Goal: Transaction & Acquisition: Book appointment/travel/reservation

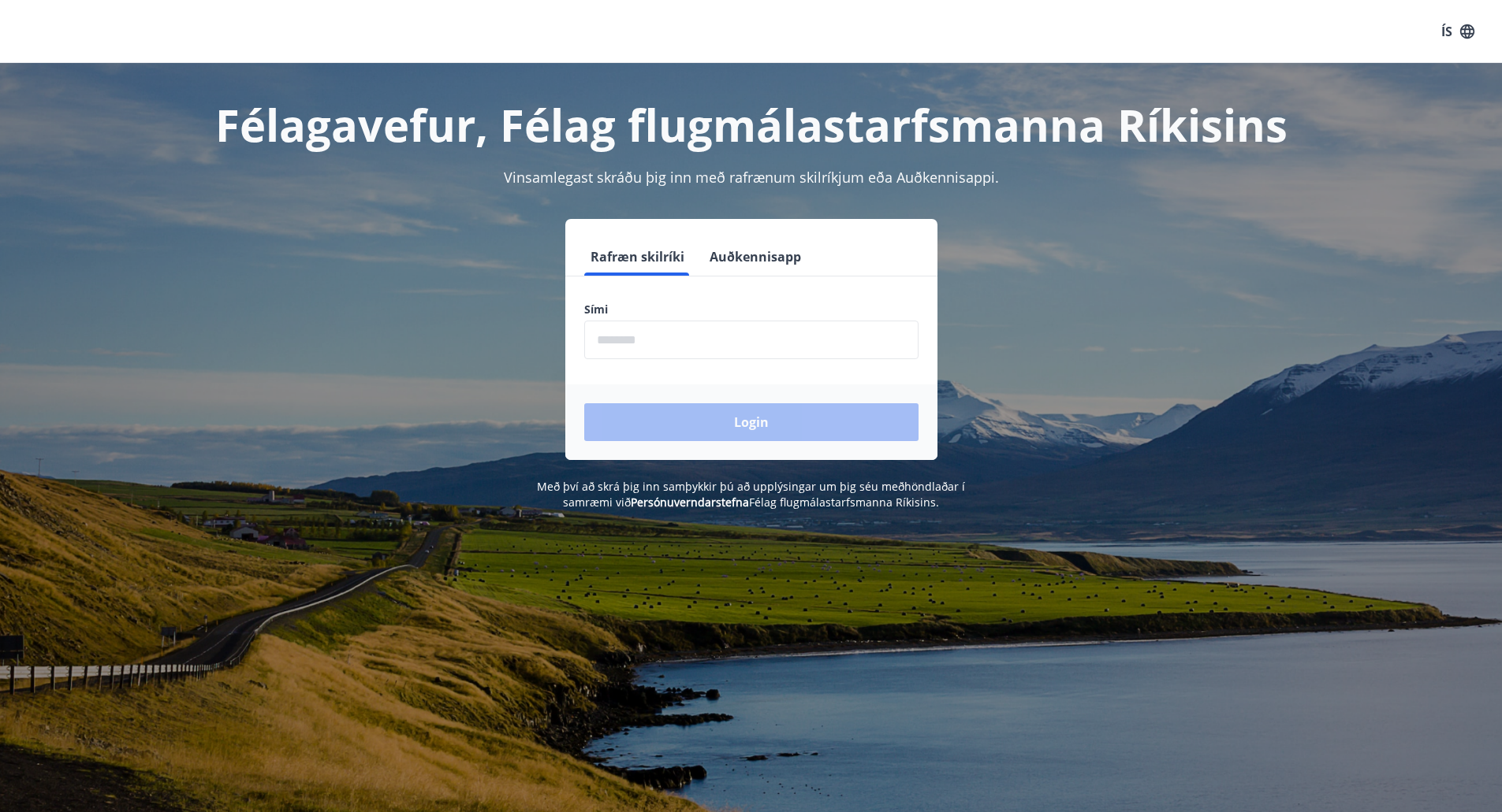
click at [634, 353] on input "phone" at bounding box center [751, 340] width 334 height 39
type input "********"
click at [761, 424] on button "Login" at bounding box center [751, 422] width 334 height 38
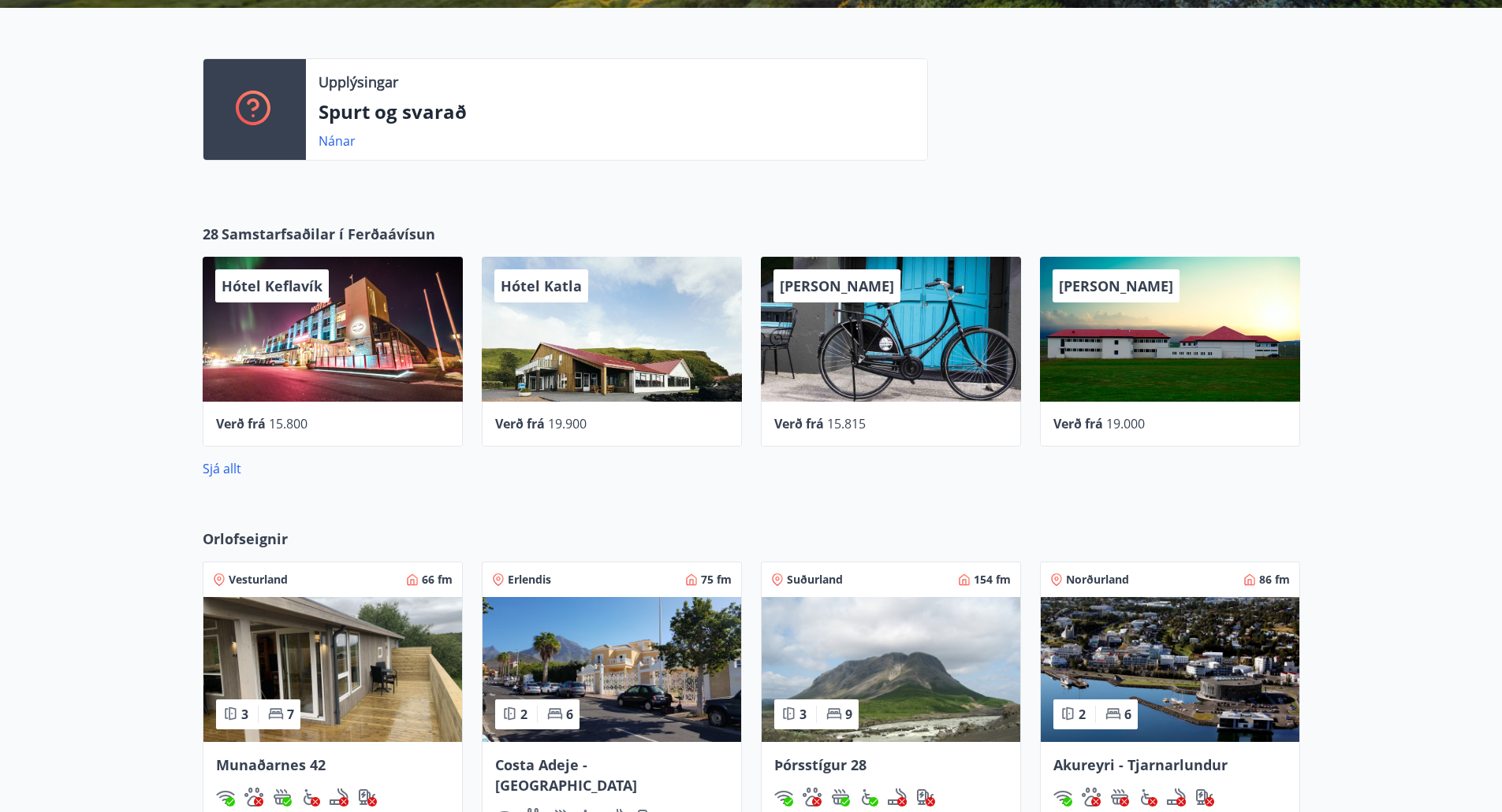
scroll to position [551, 0]
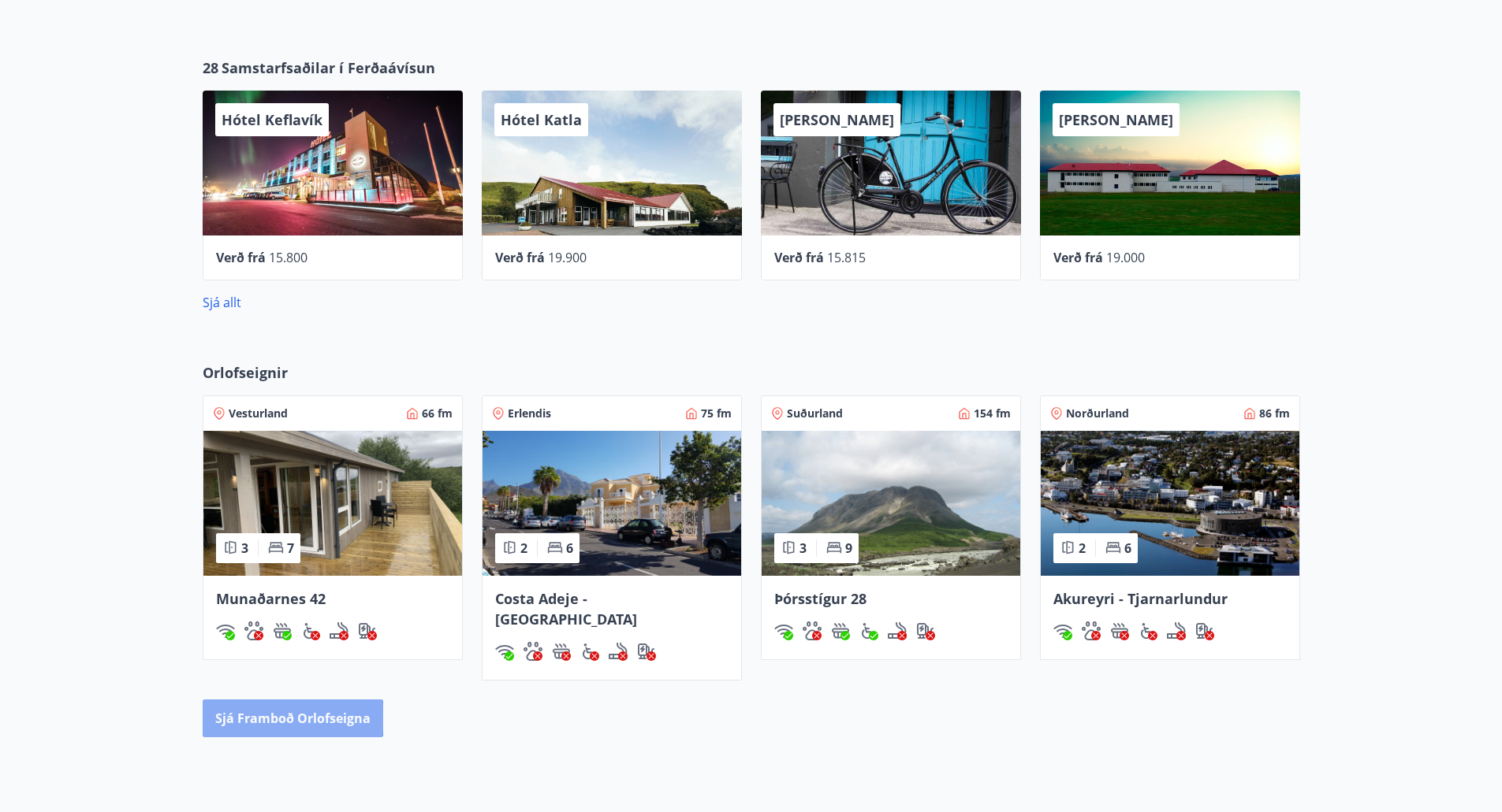
click at [275, 700] on button "Sjá framboð orlofseigna" at bounding box center [293, 718] width 180 height 38
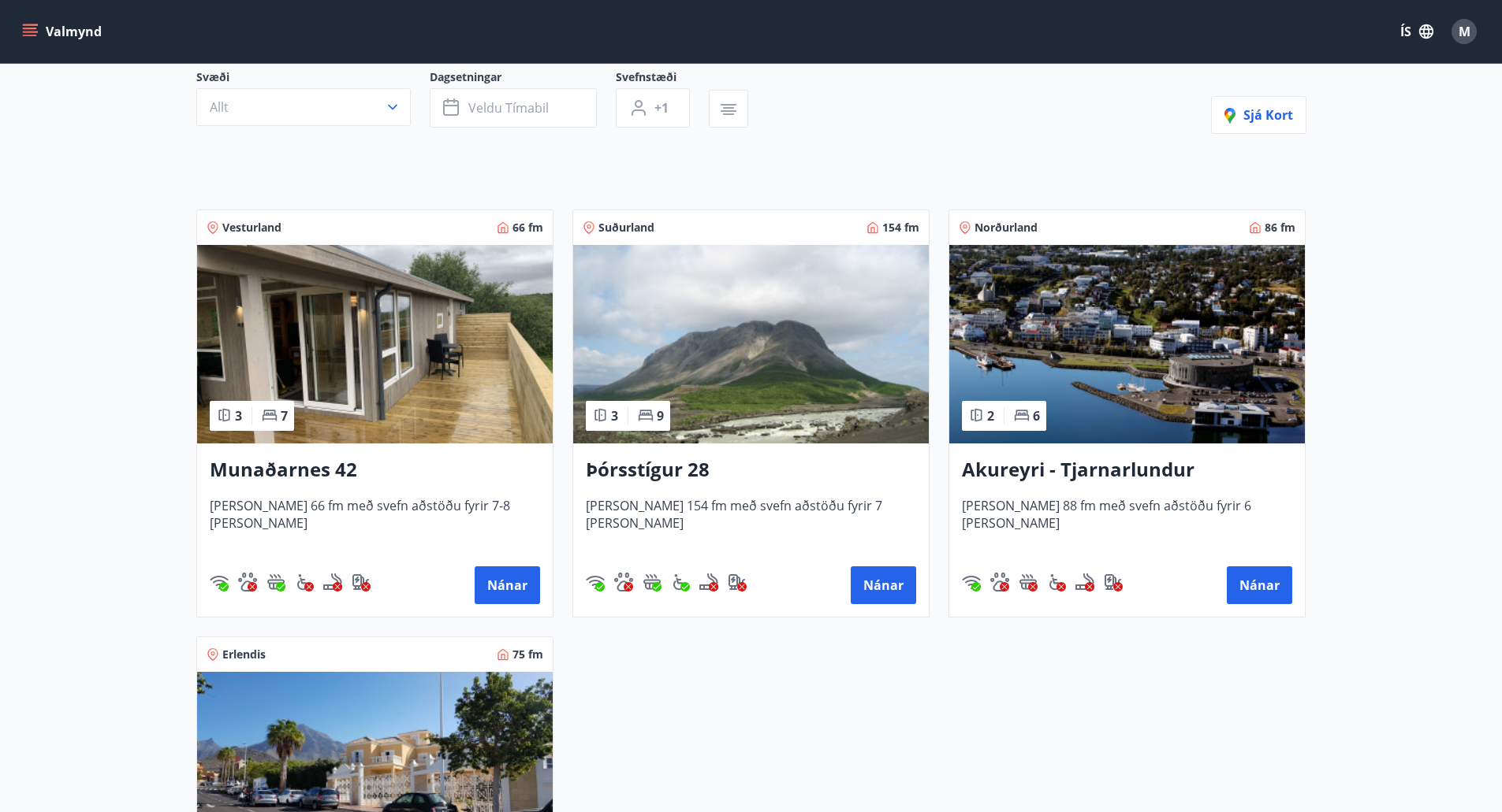
scroll to position [157, 0]
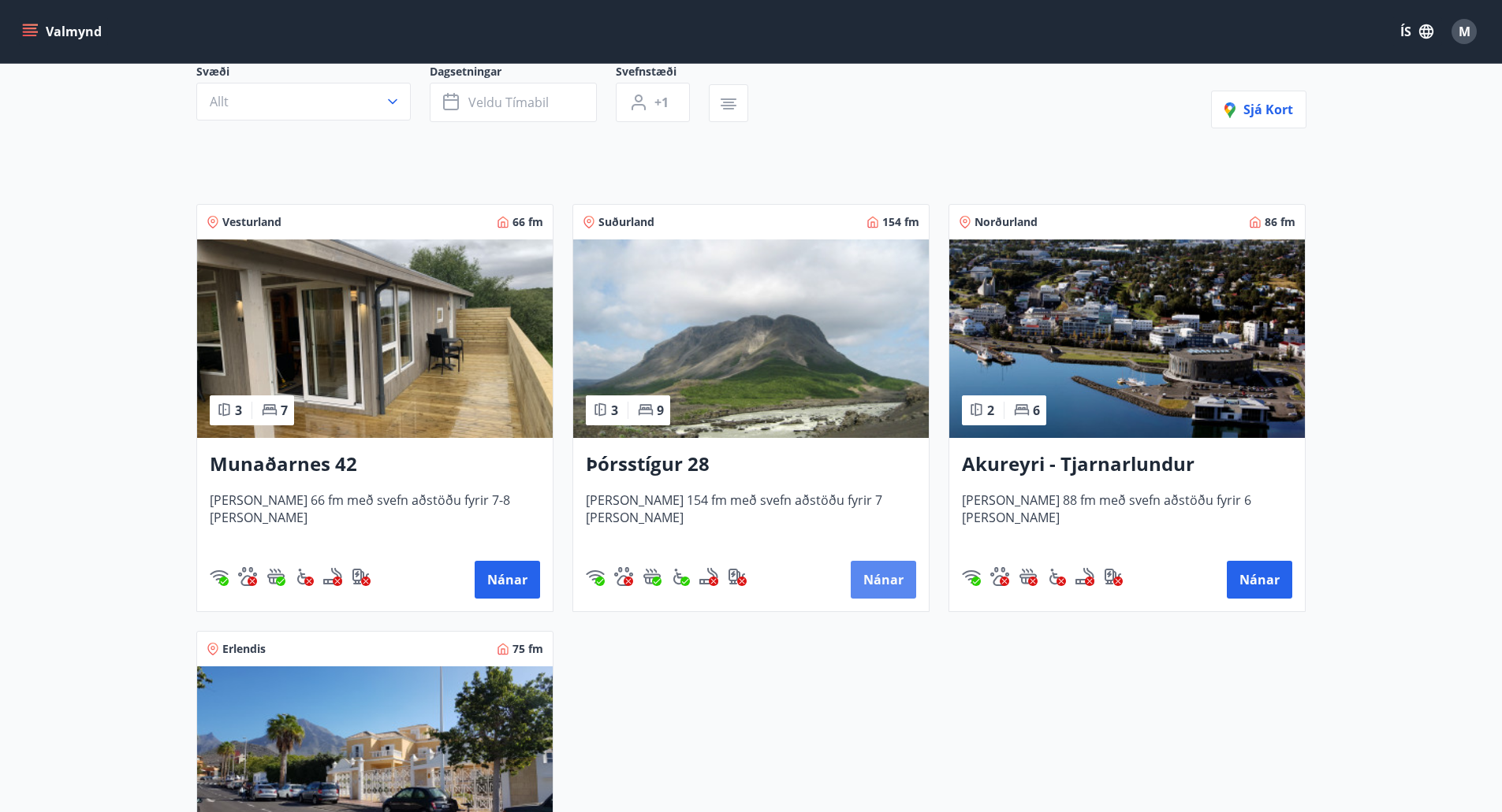
click at [894, 584] on button "Nánar" at bounding box center [883, 580] width 65 height 38
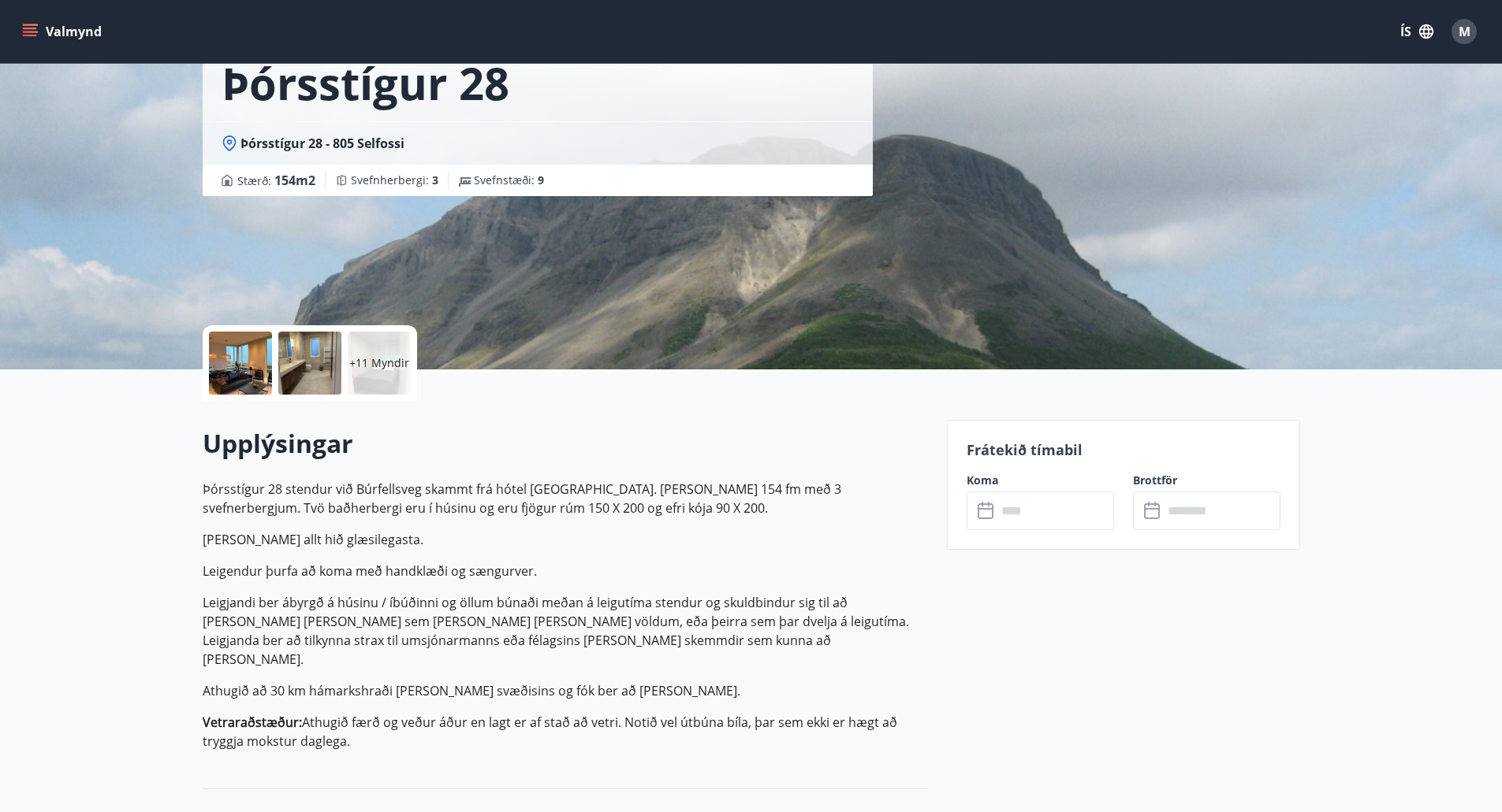
scroll to position [102, 0]
click at [1031, 512] on input "text" at bounding box center [1055, 512] width 118 height 39
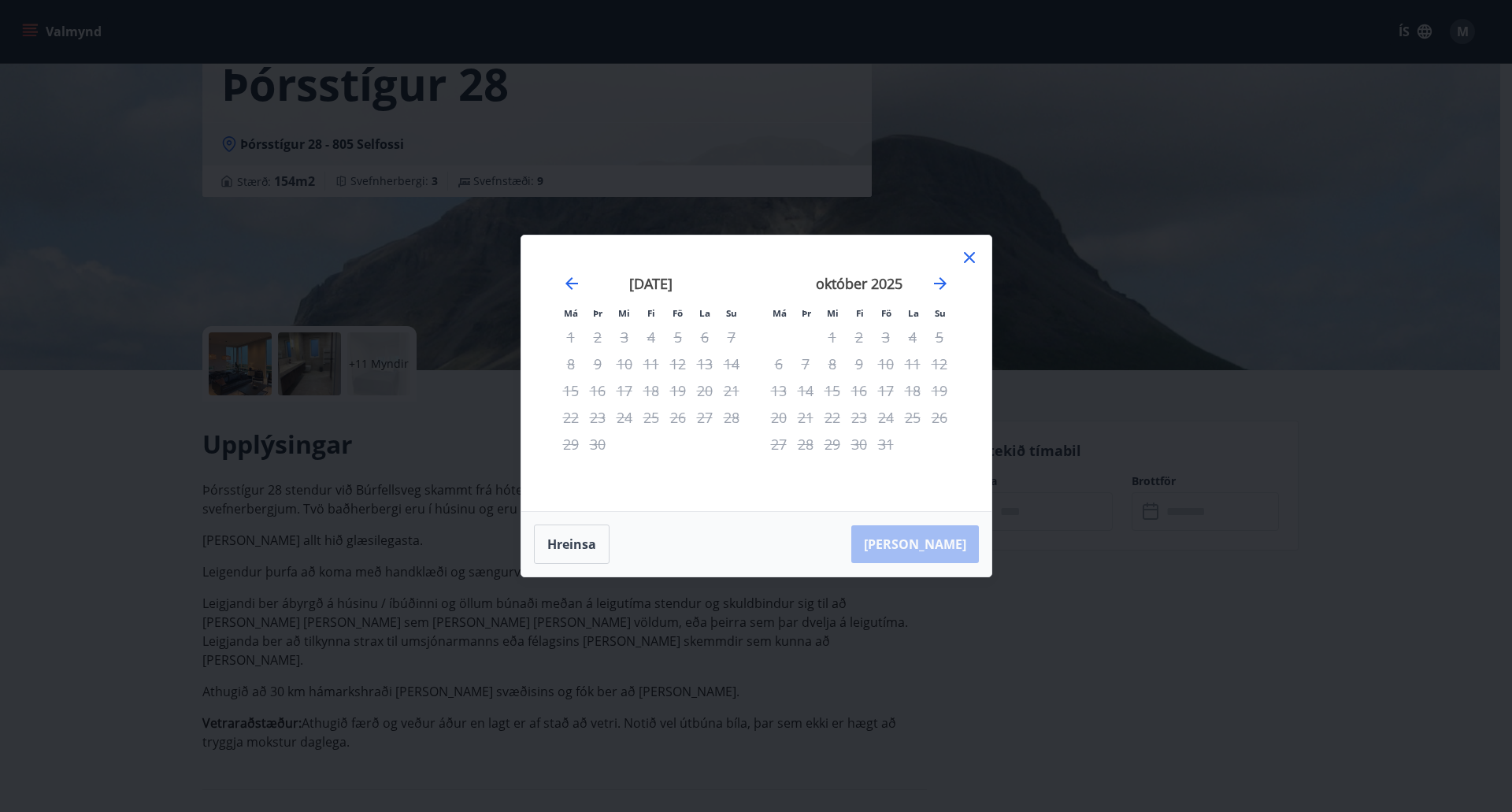
click at [968, 259] on icon at bounding box center [970, 257] width 11 height 11
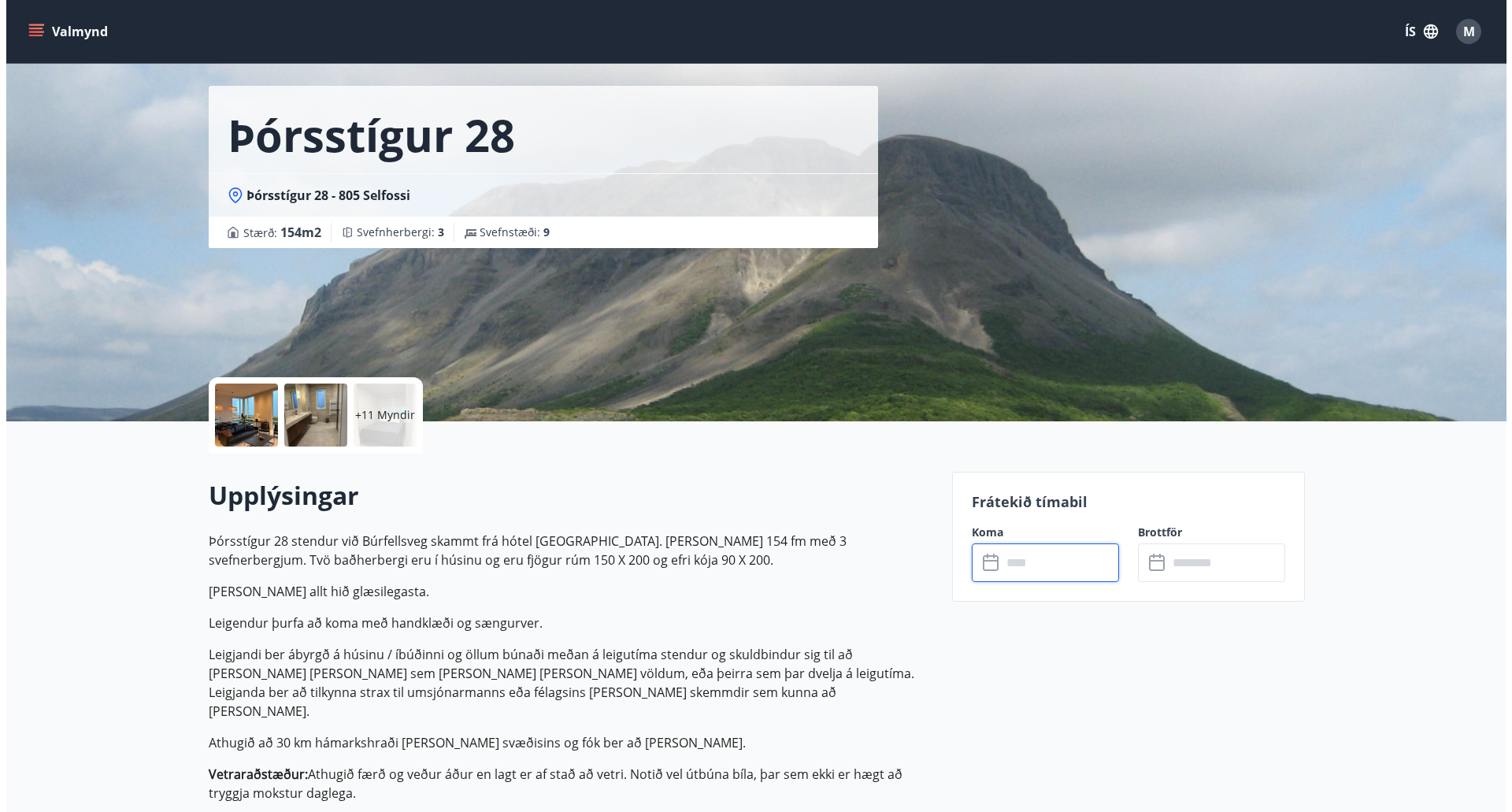
scroll to position [24, 0]
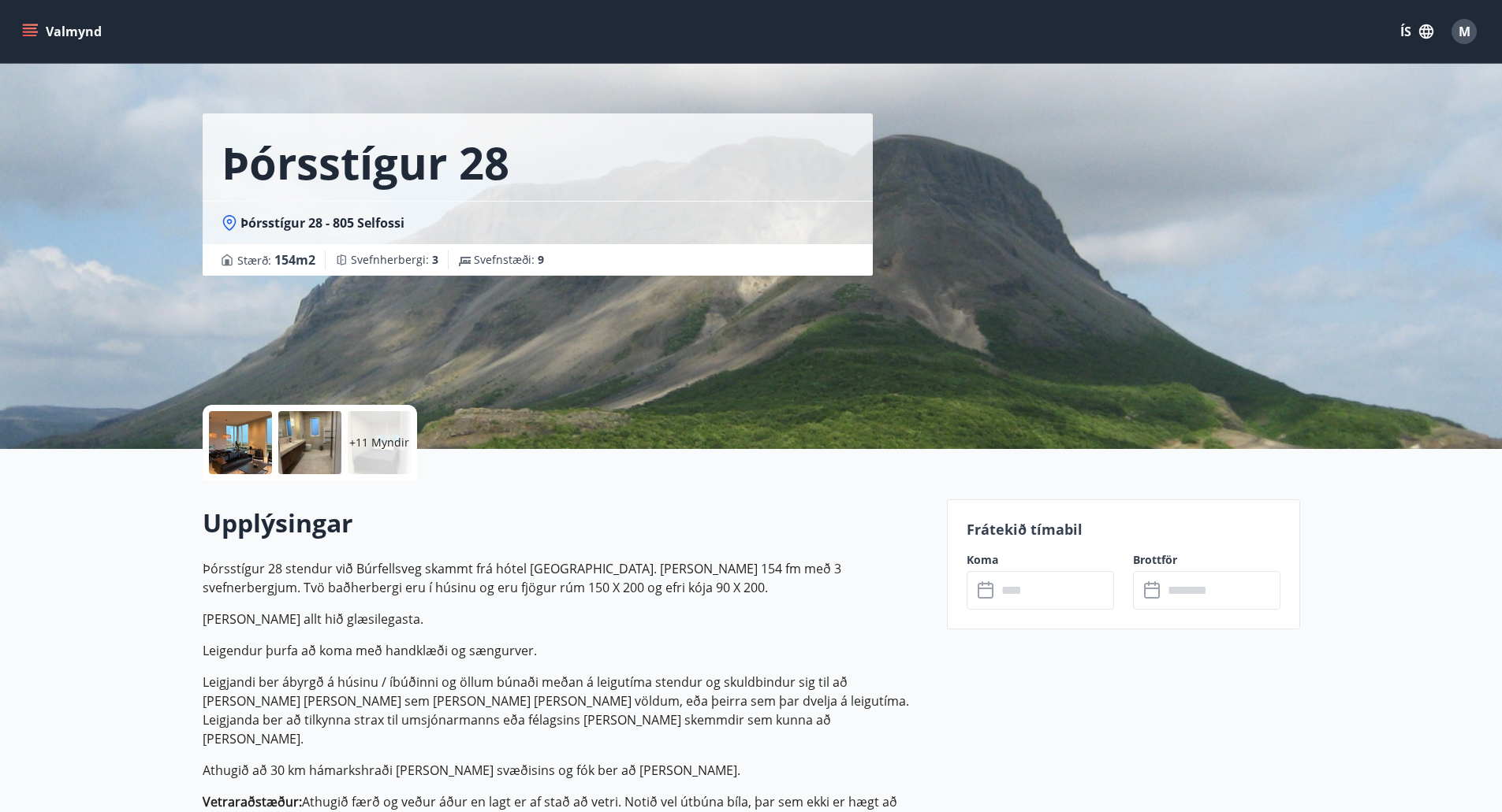
click at [1024, 587] on input "text" at bounding box center [1055, 591] width 118 height 39
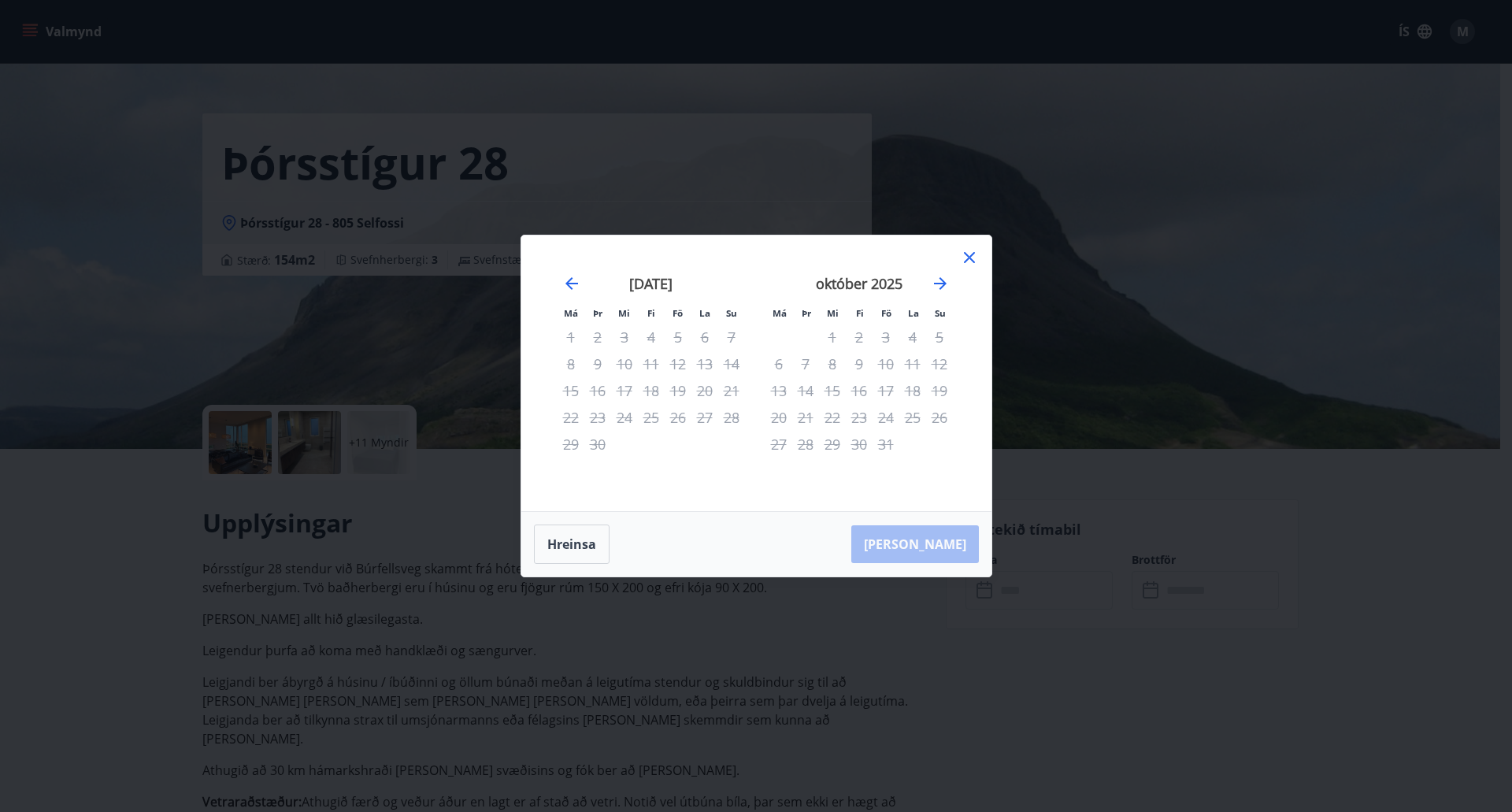
click at [971, 257] on icon at bounding box center [970, 257] width 11 height 11
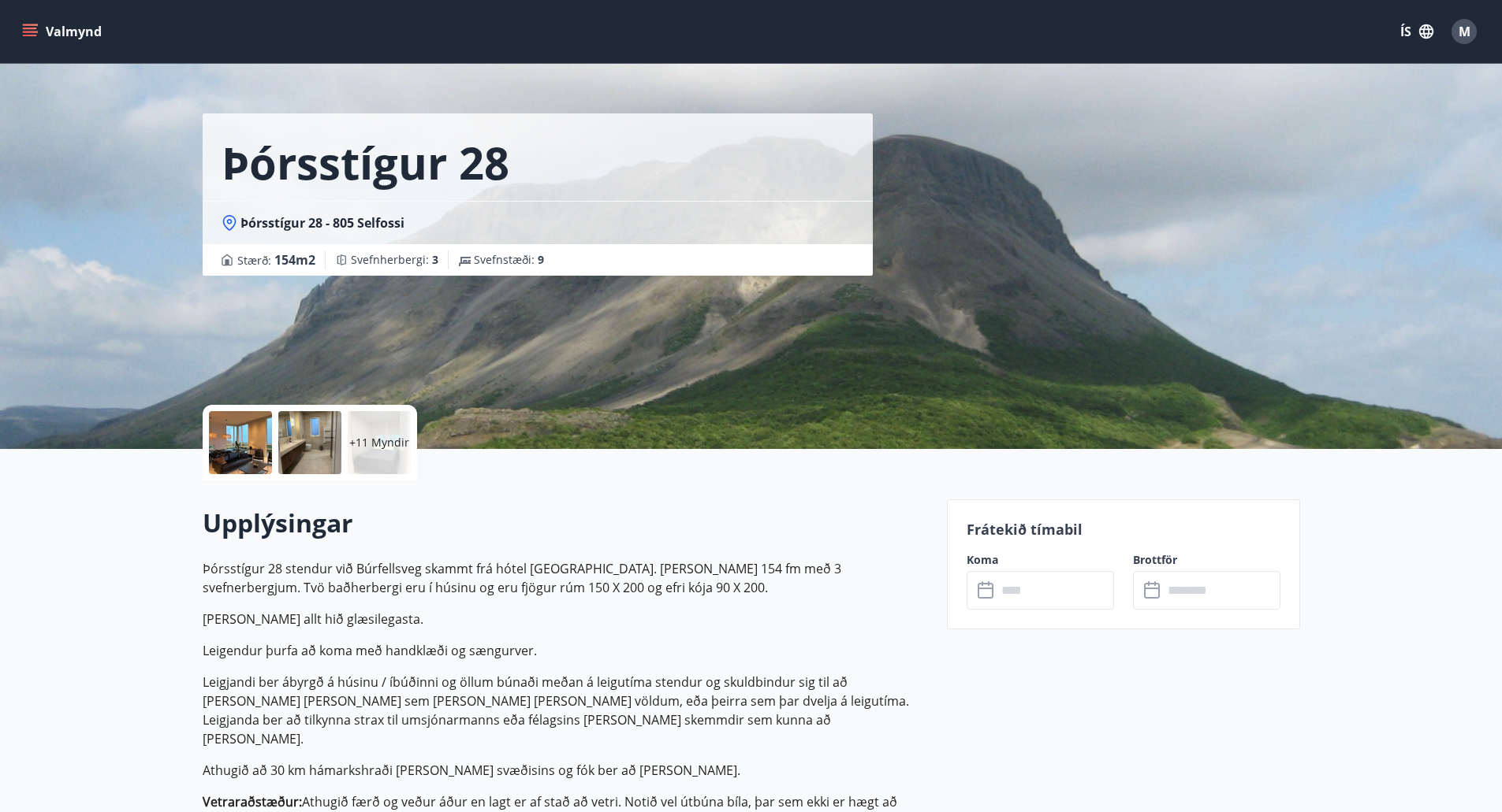
click at [389, 436] on p "+11 Myndir" at bounding box center [379, 443] width 60 height 16
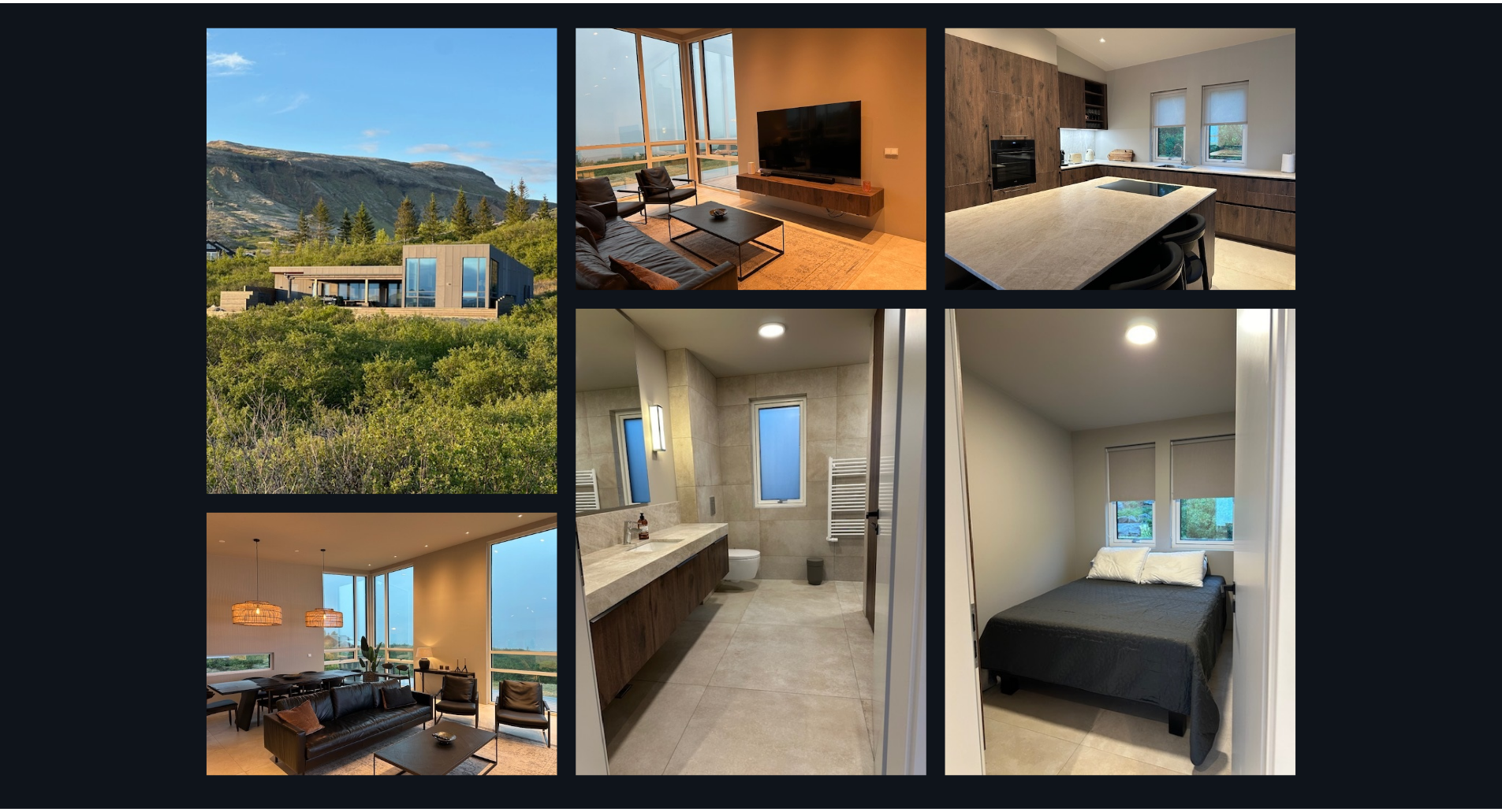
scroll to position [0, 0]
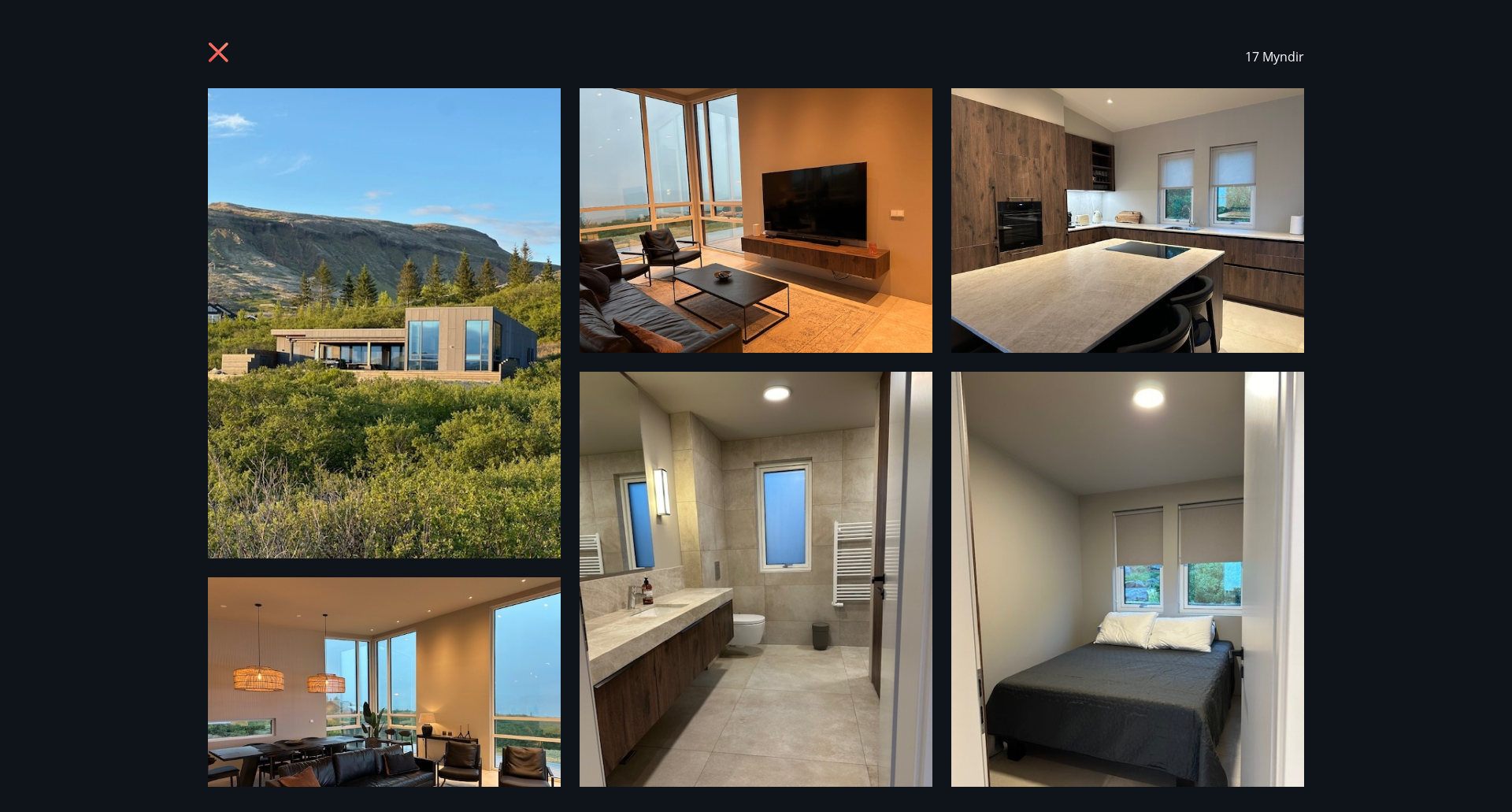
click at [222, 49] on icon at bounding box center [218, 52] width 19 height 19
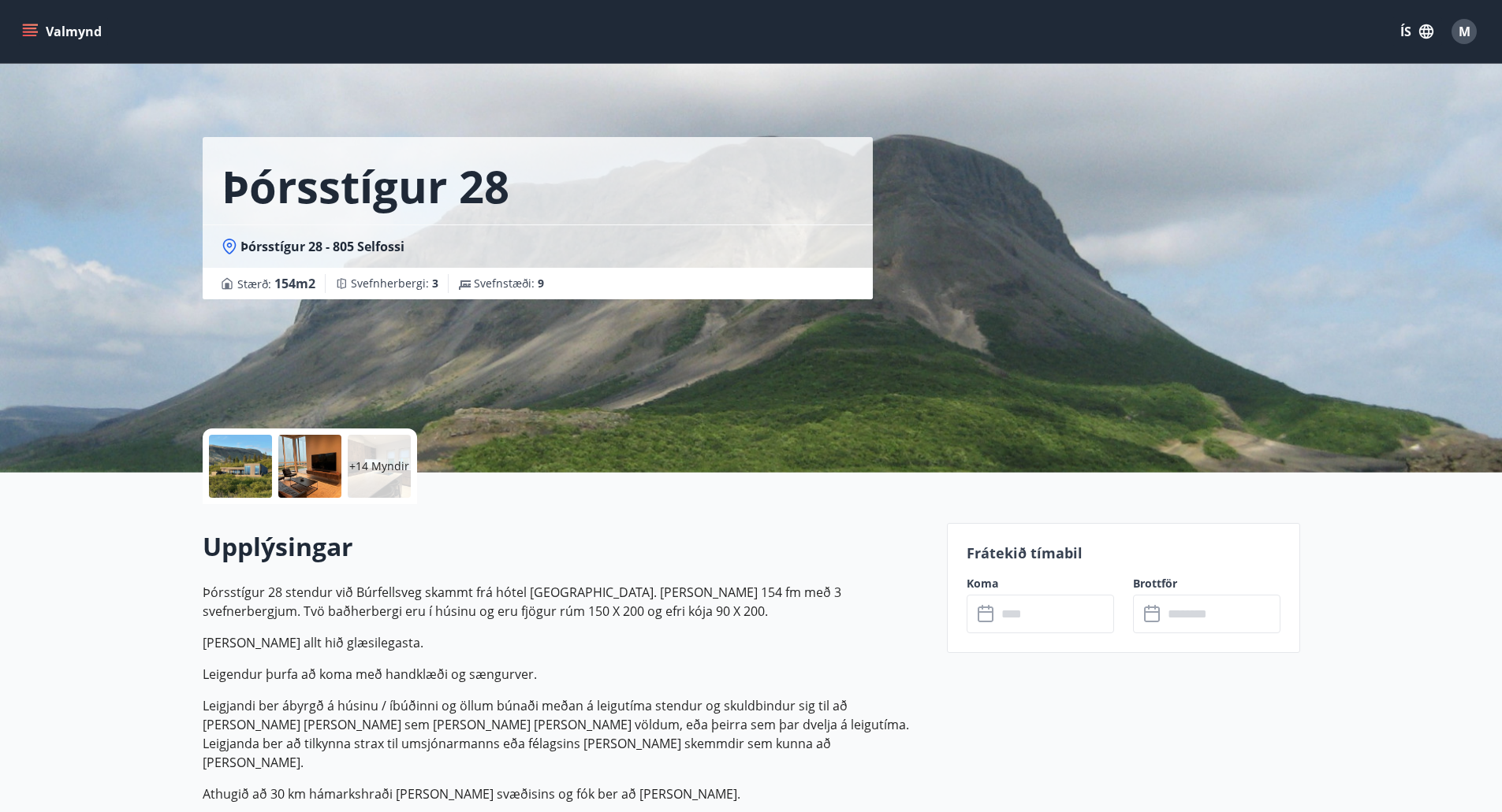
drag, startPoint x: 1012, startPoint y: 611, endPoint x: 1023, endPoint y: 616, distance: 12.1
click at [1023, 616] on input "text" at bounding box center [1055, 614] width 118 height 39
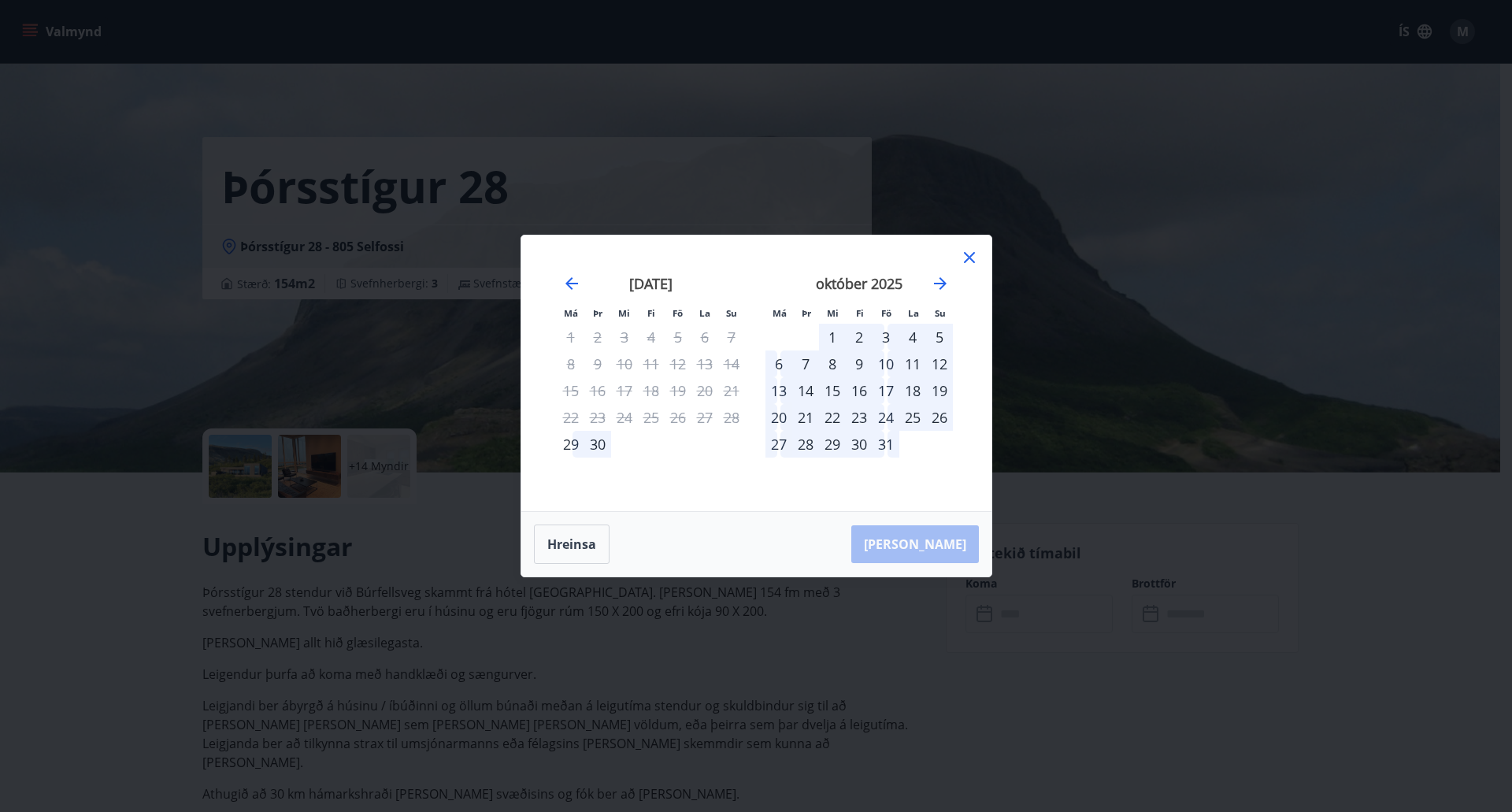
click at [862, 339] on div "2" at bounding box center [859, 338] width 26 height 27
click at [781, 364] on div "6" at bounding box center [779, 364] width 26 height 27
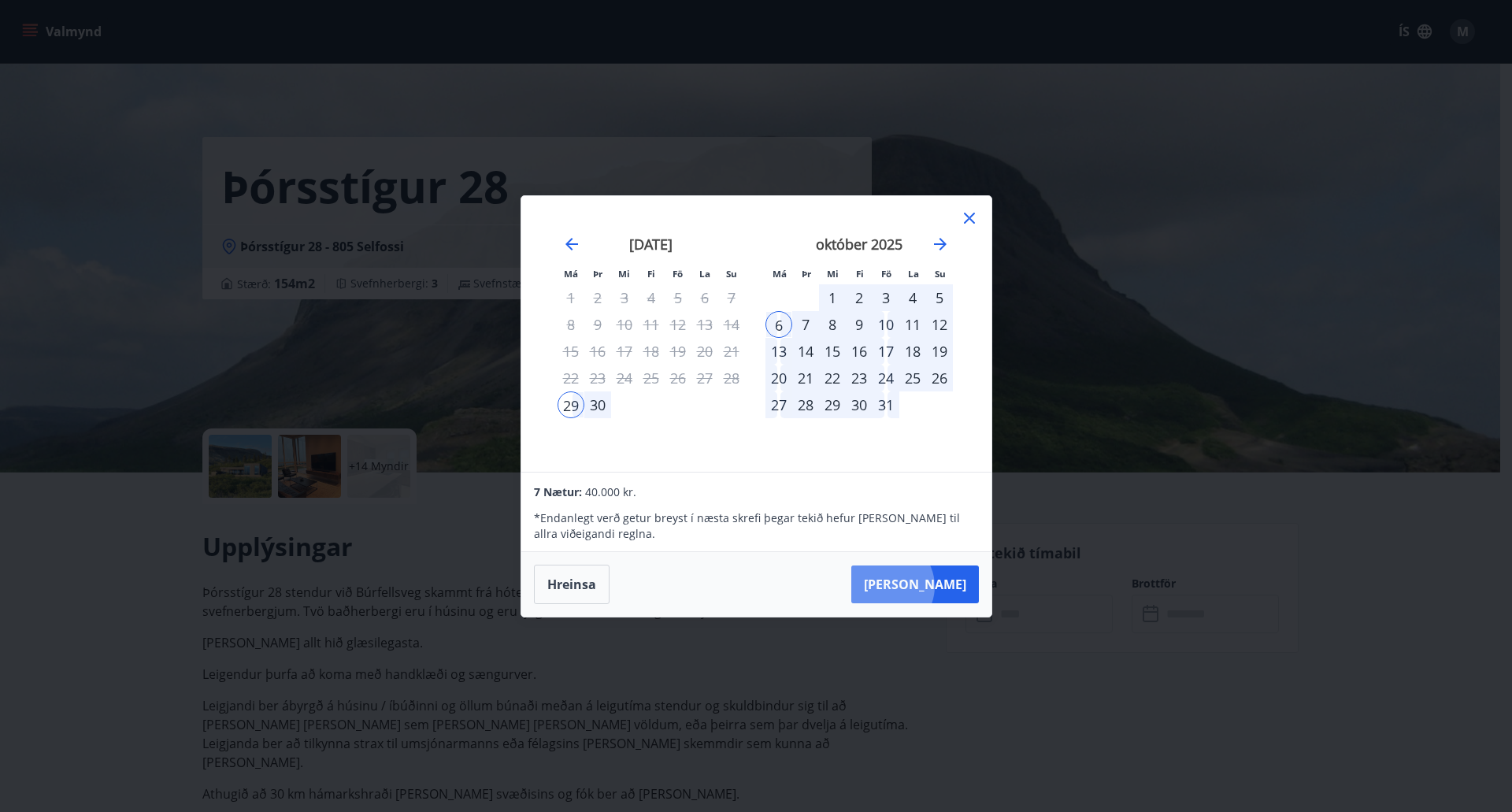
drag, startPoint x: 935, startPoint y: 587, endPoint x: 835, endPoint y: 512, distance: 125.0
click at [935, 586] on button "[PERSON_NAME]" at bounding box center [915, 584] width 127 height 38
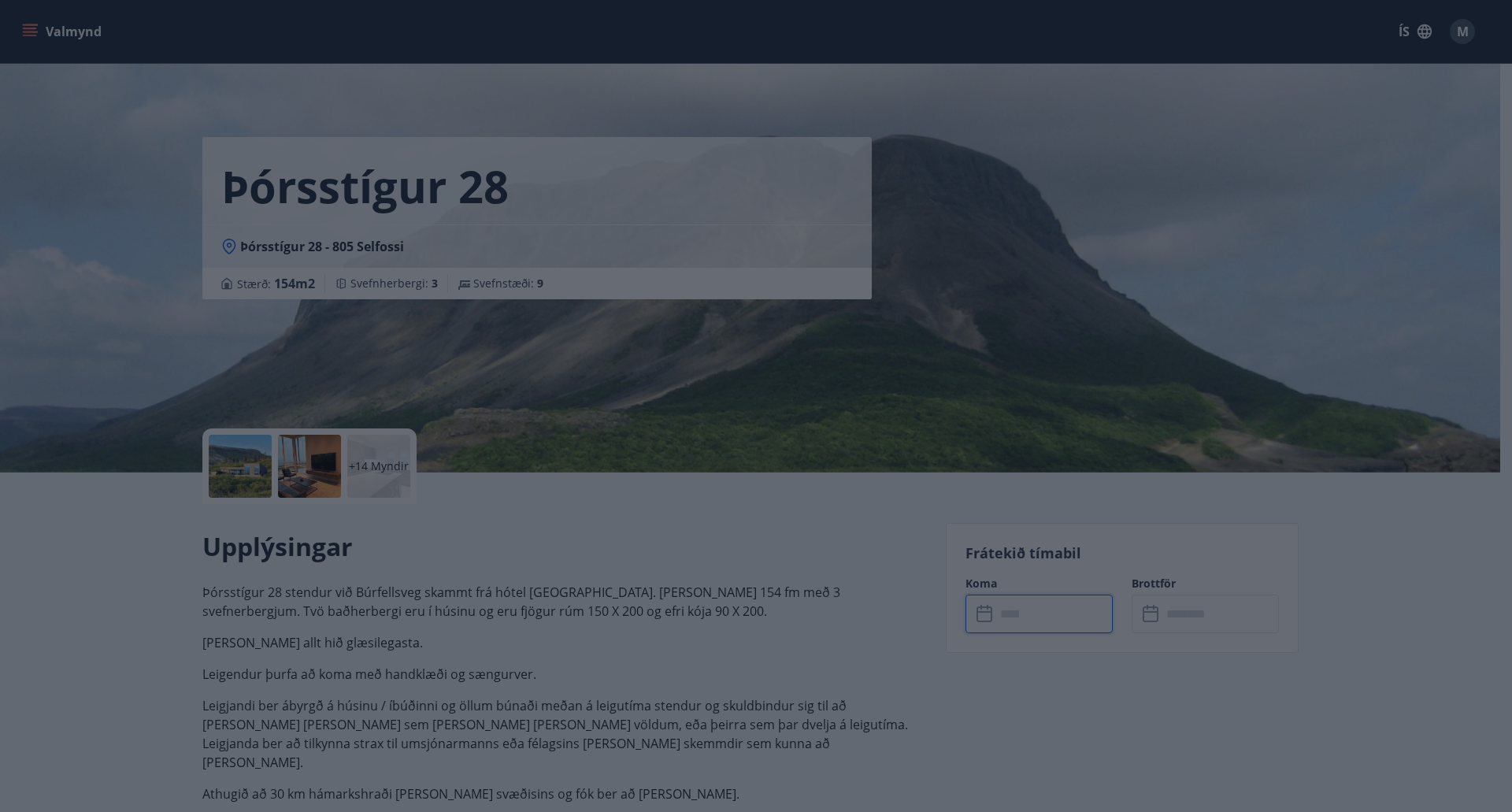
type input "******"
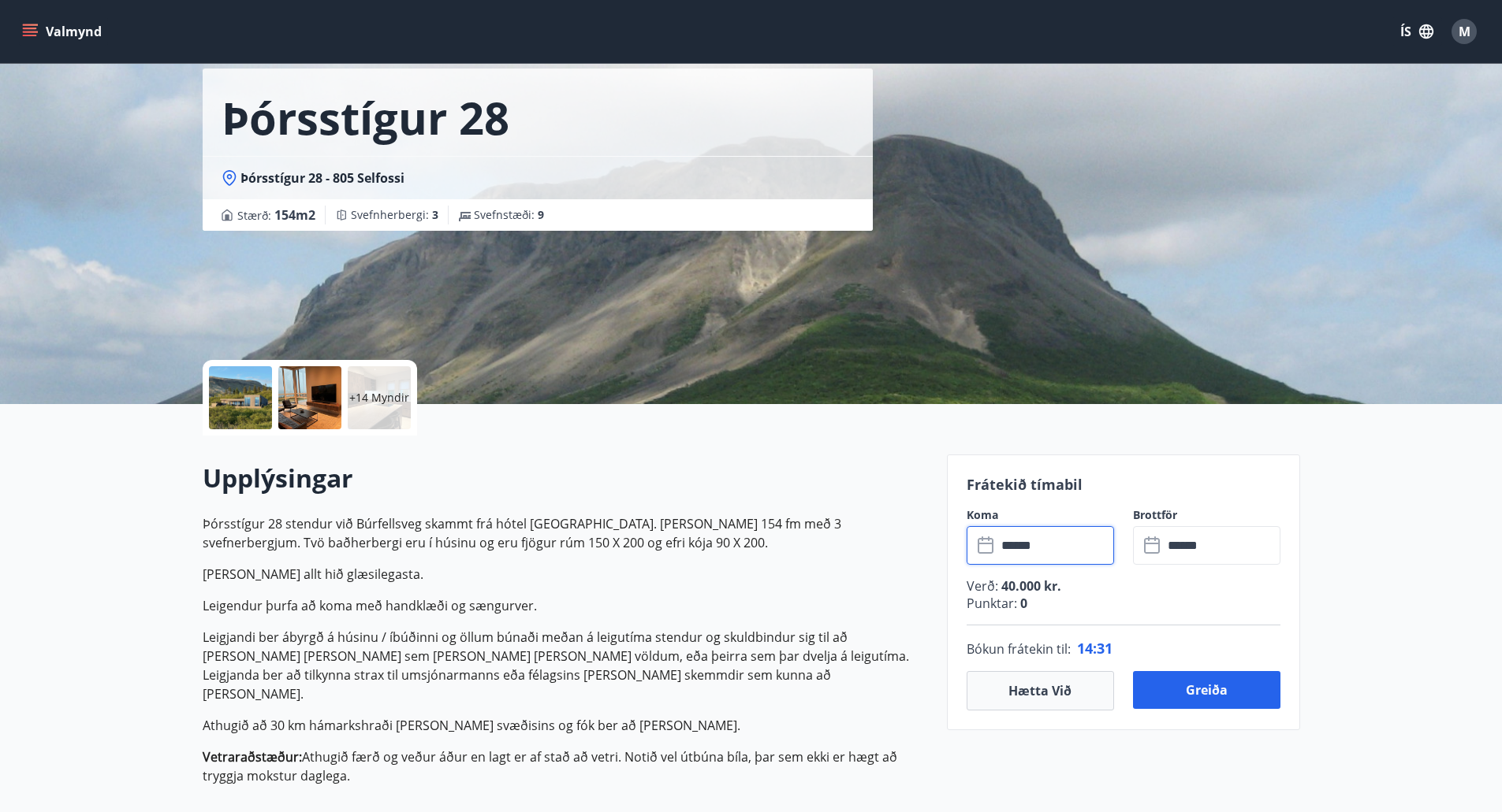
scroll to position [157, 0]
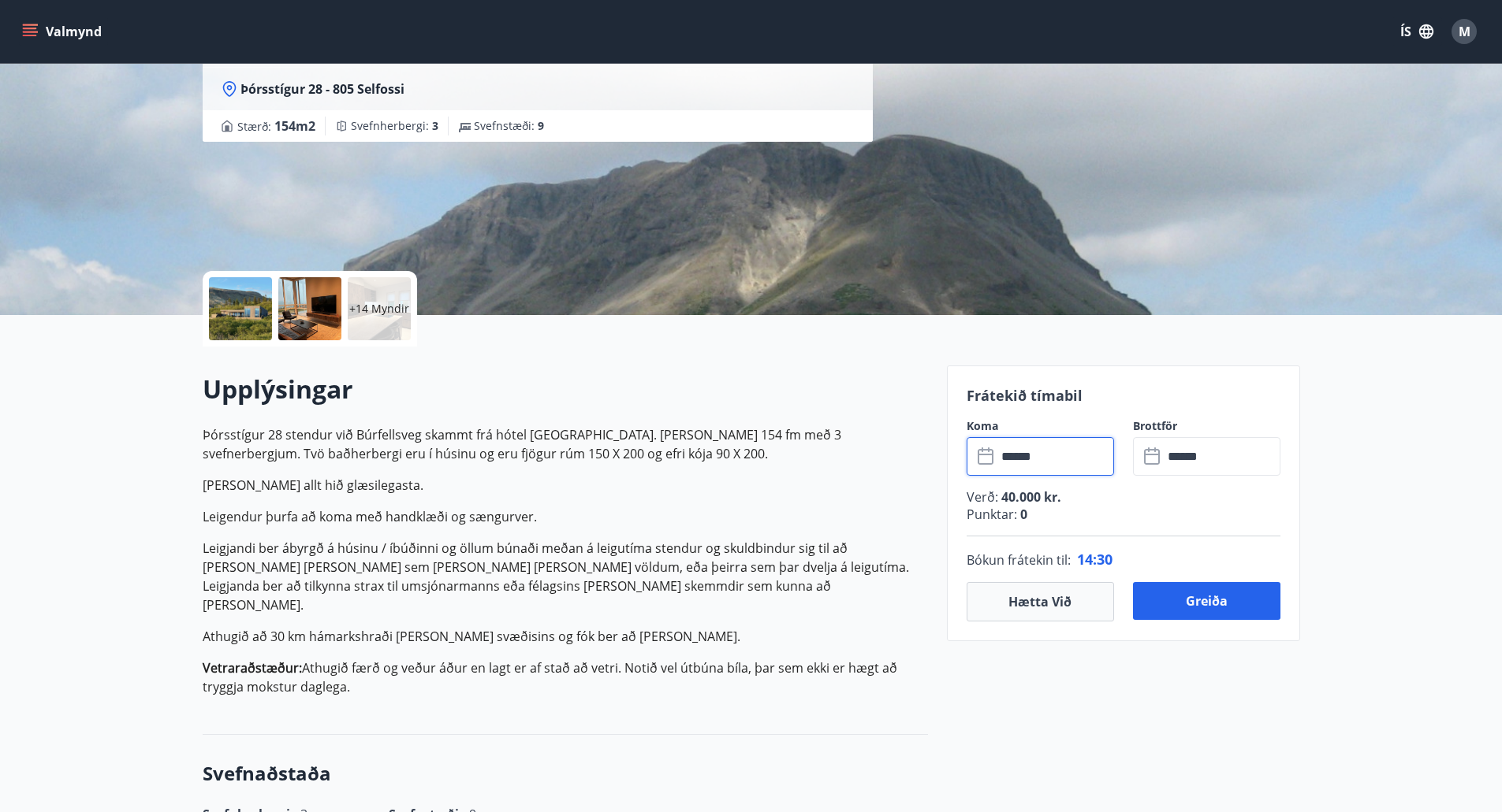
click at [1056, 458] on input "******" at bounding box center [1055, 457] width 118 height 39
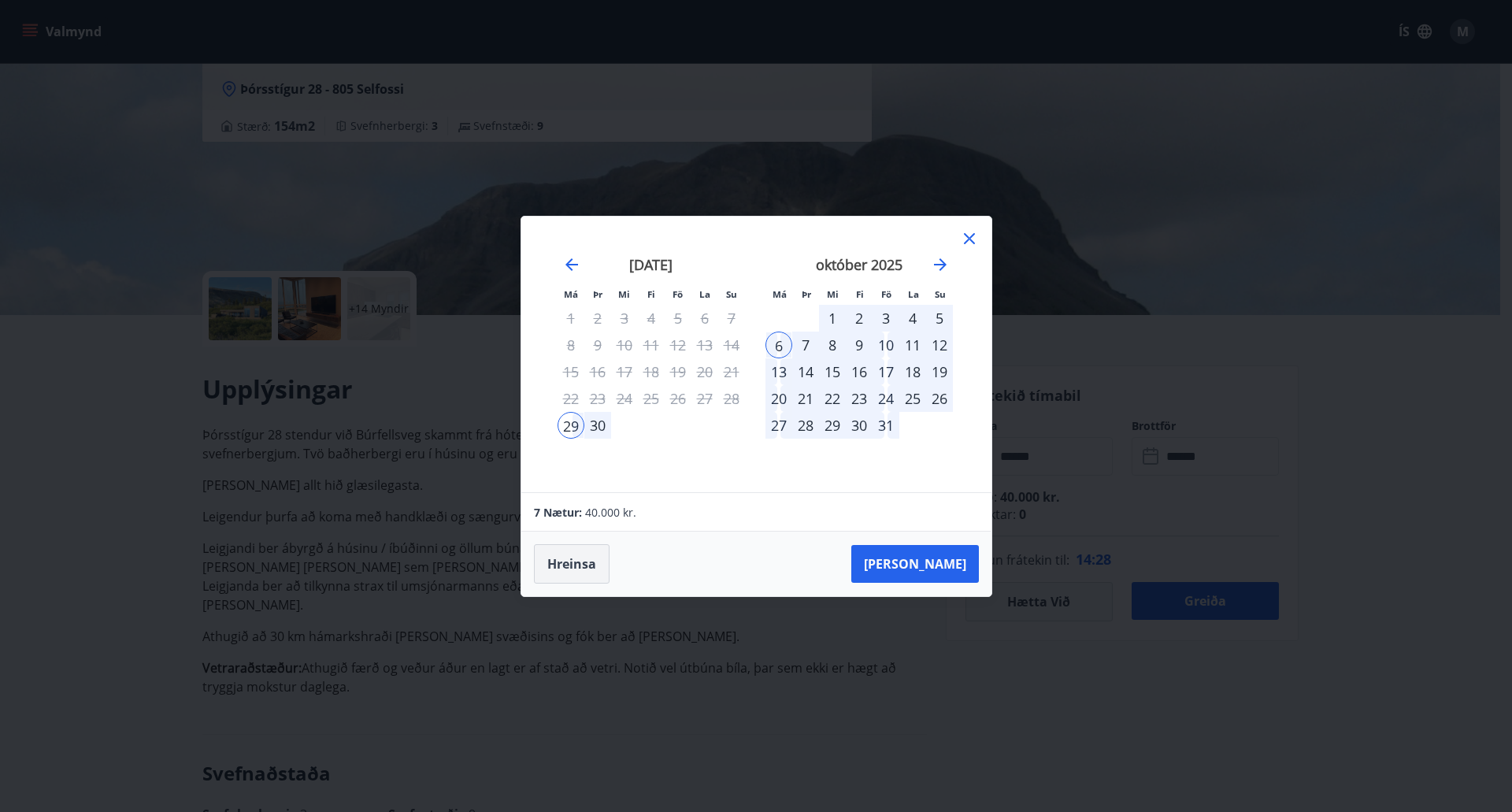
click at [561, 565] on button "Hreinsa" at bounding box center [572, 564] width 76 height 40
click at [563, 565] on button "Hreinsa" at bounding box center [572, 564] width 76 height 40
click at [859, 318] on div "2" at bounding box center [859, 318] width 26 height 27
click at [978, 237] on icon at bounding box center [969, 239] width 19 height 19
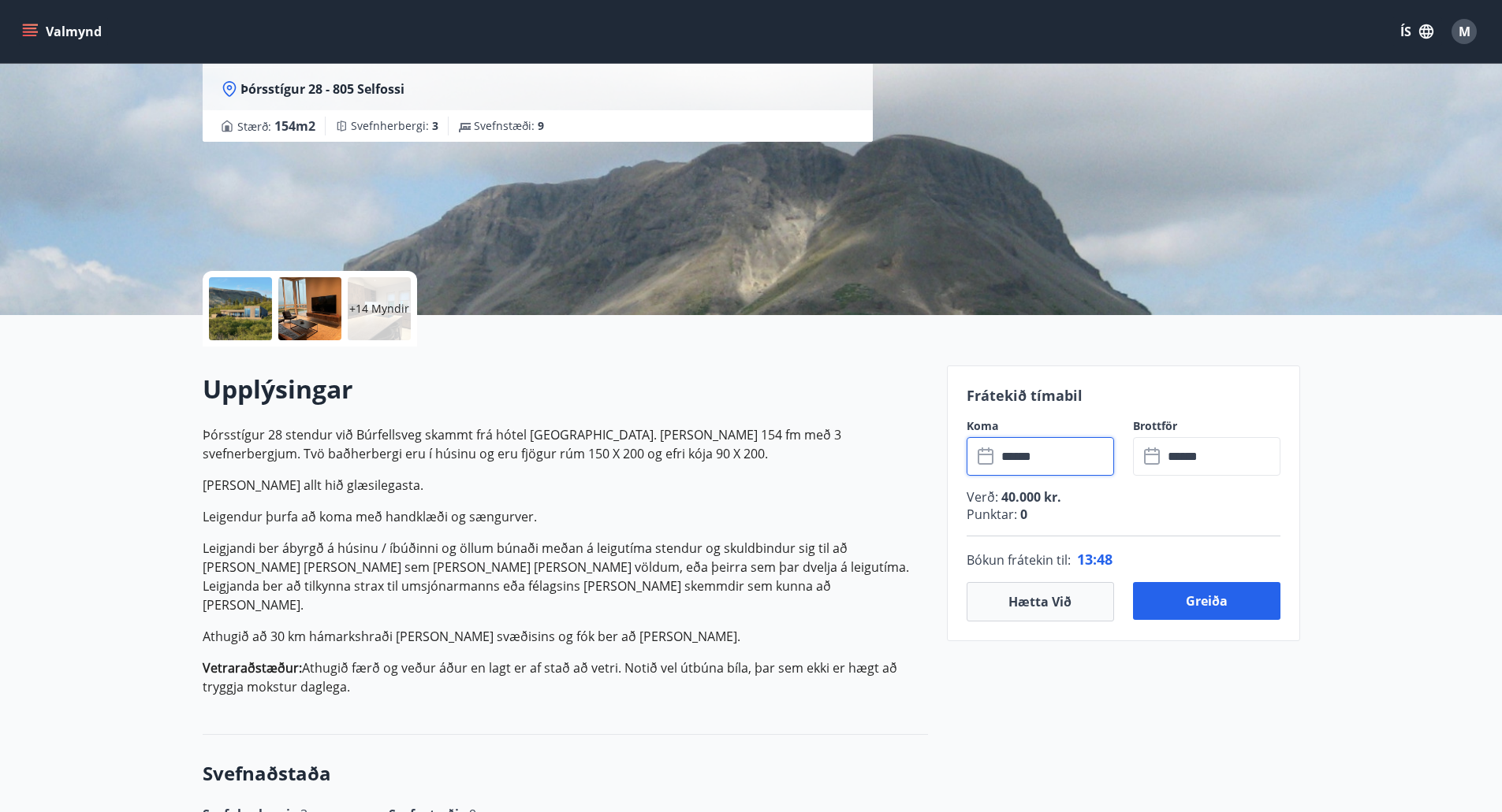
click at [1017, 458] on input "******" at bounding box center [1055, 457] width 118 height 39
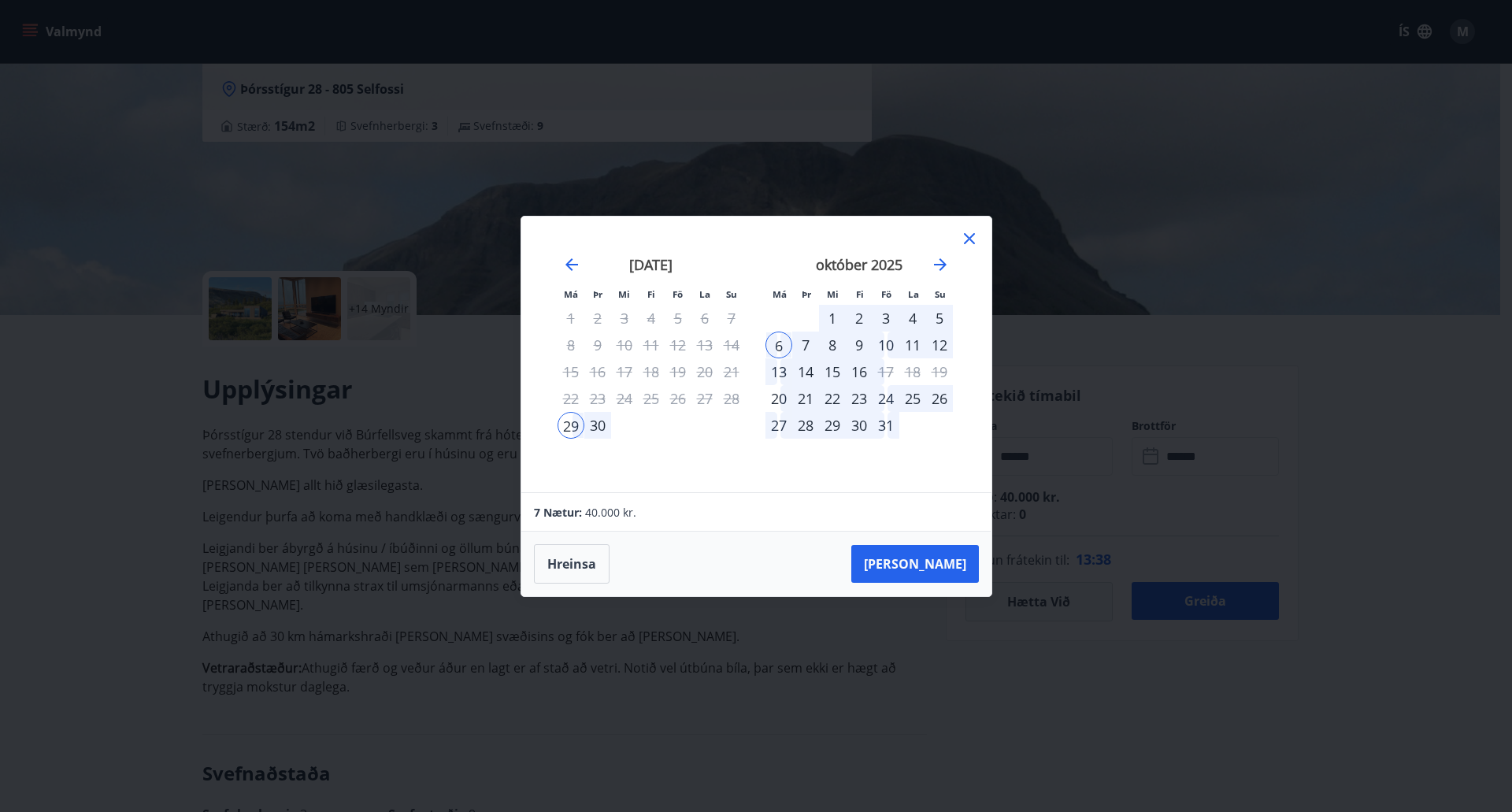
click at [858, 319] on div "2" at bounding box center [859, 318] width 26 height 27
click at [966, 239] on icon at bounding box center [969, 239] width 19 height 19
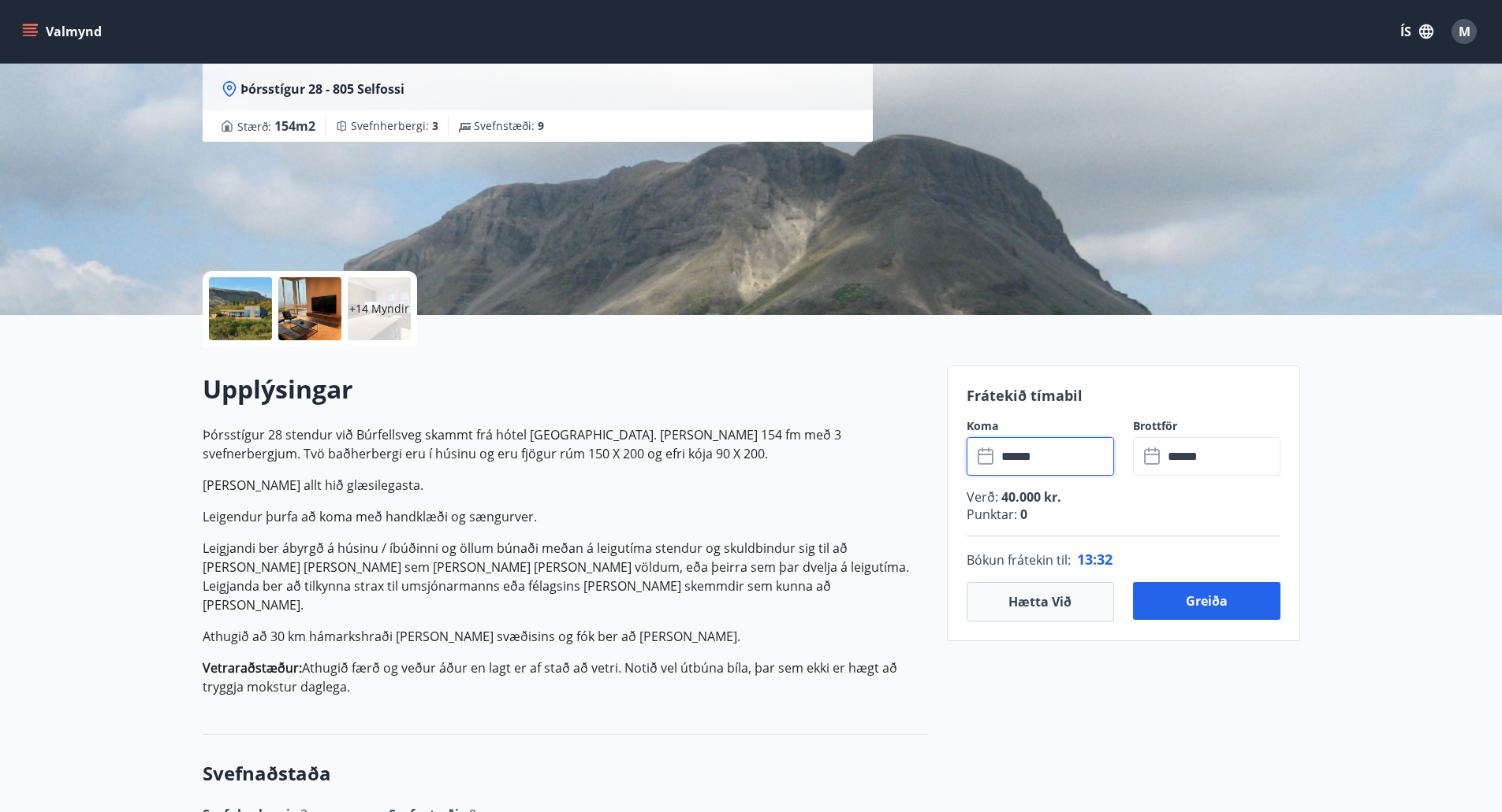
click at [1052, 456] on input "******" at bounding box center [1055, 457] width 118 height 39
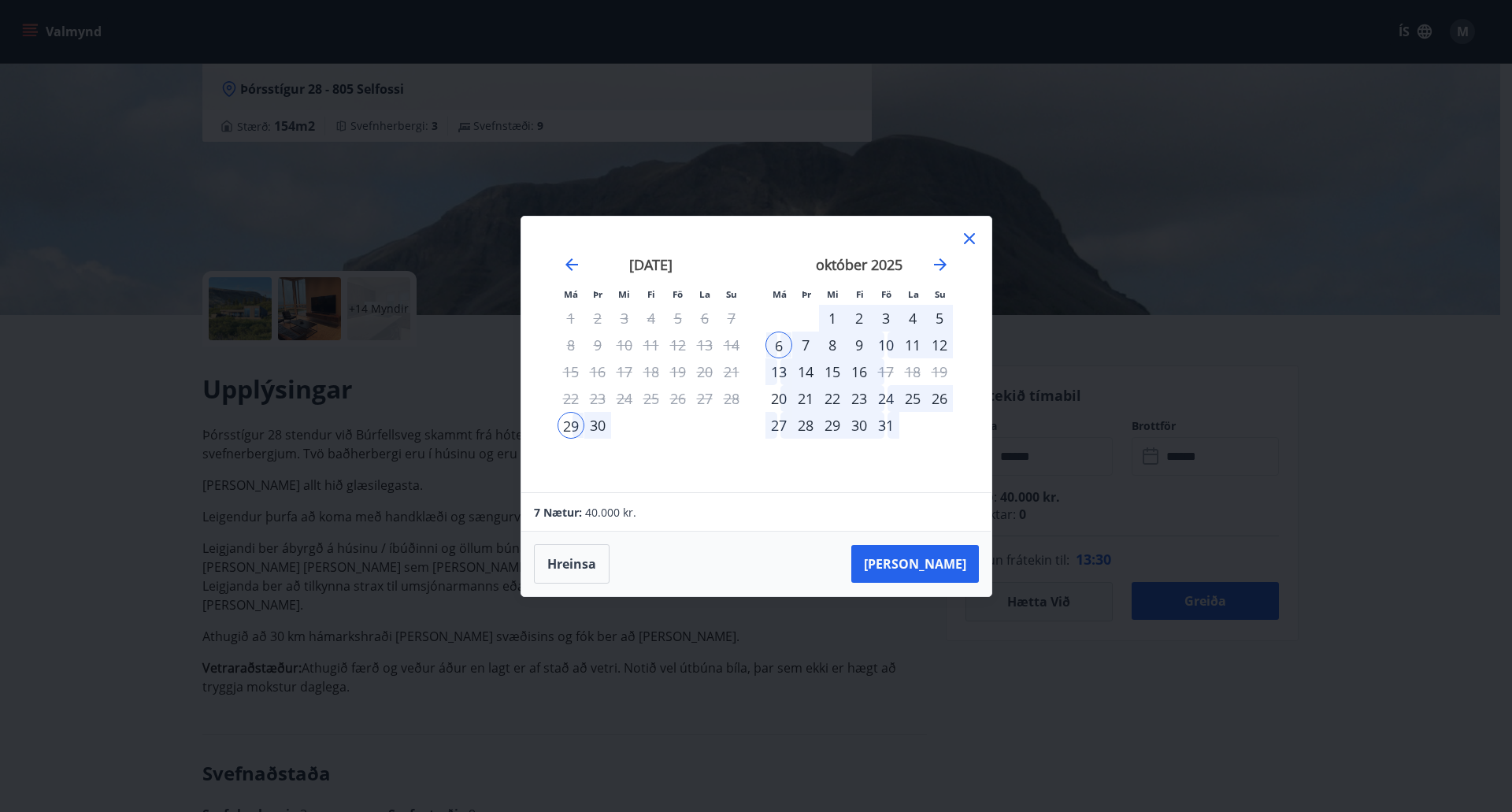
click at [967, 239] on icon at bounding box center [970, 239] width 11 height 11
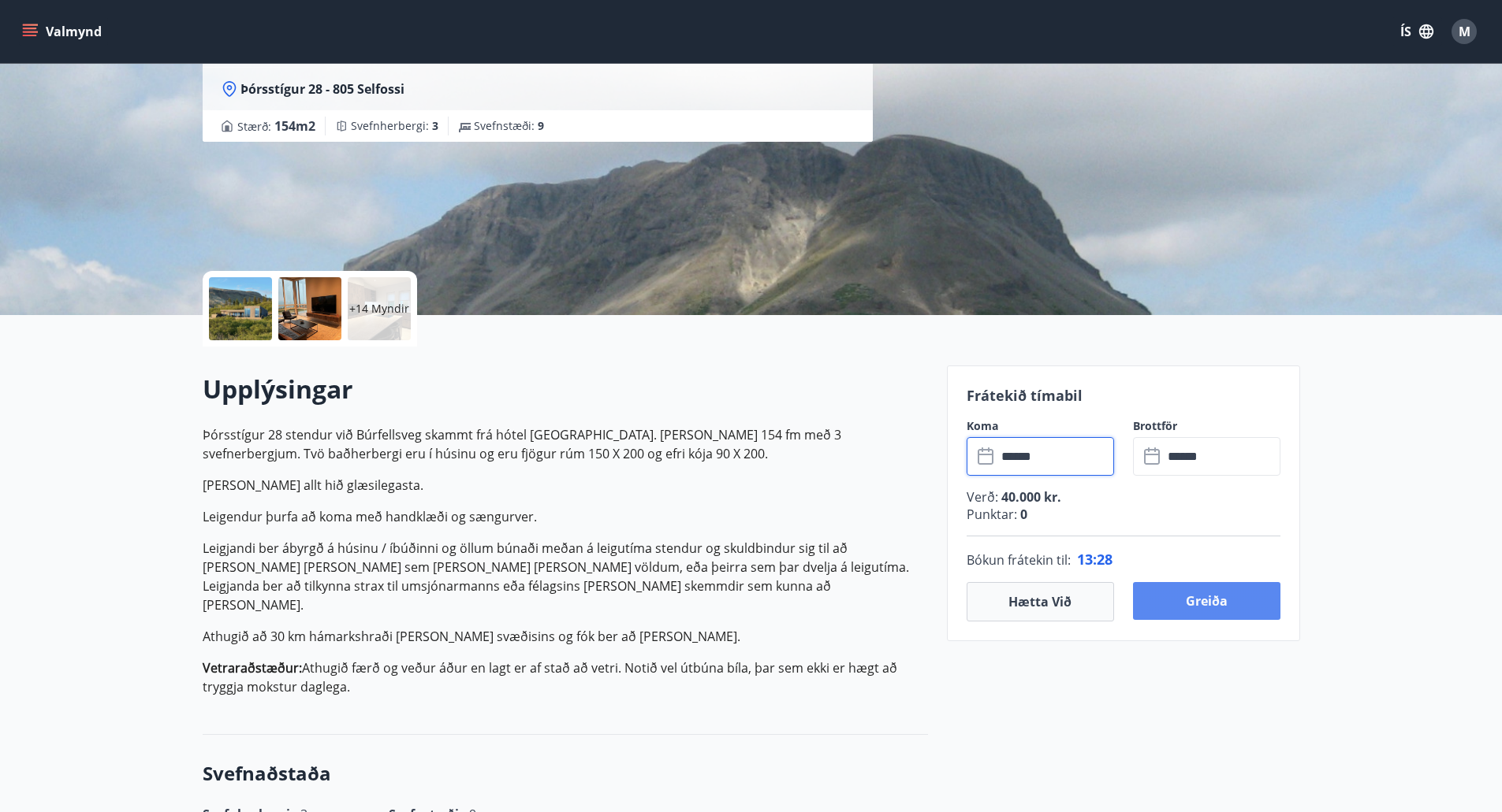
click at [1213, 601] on button "Greiða" at bounding box center [1207, 601] width 148 height 38
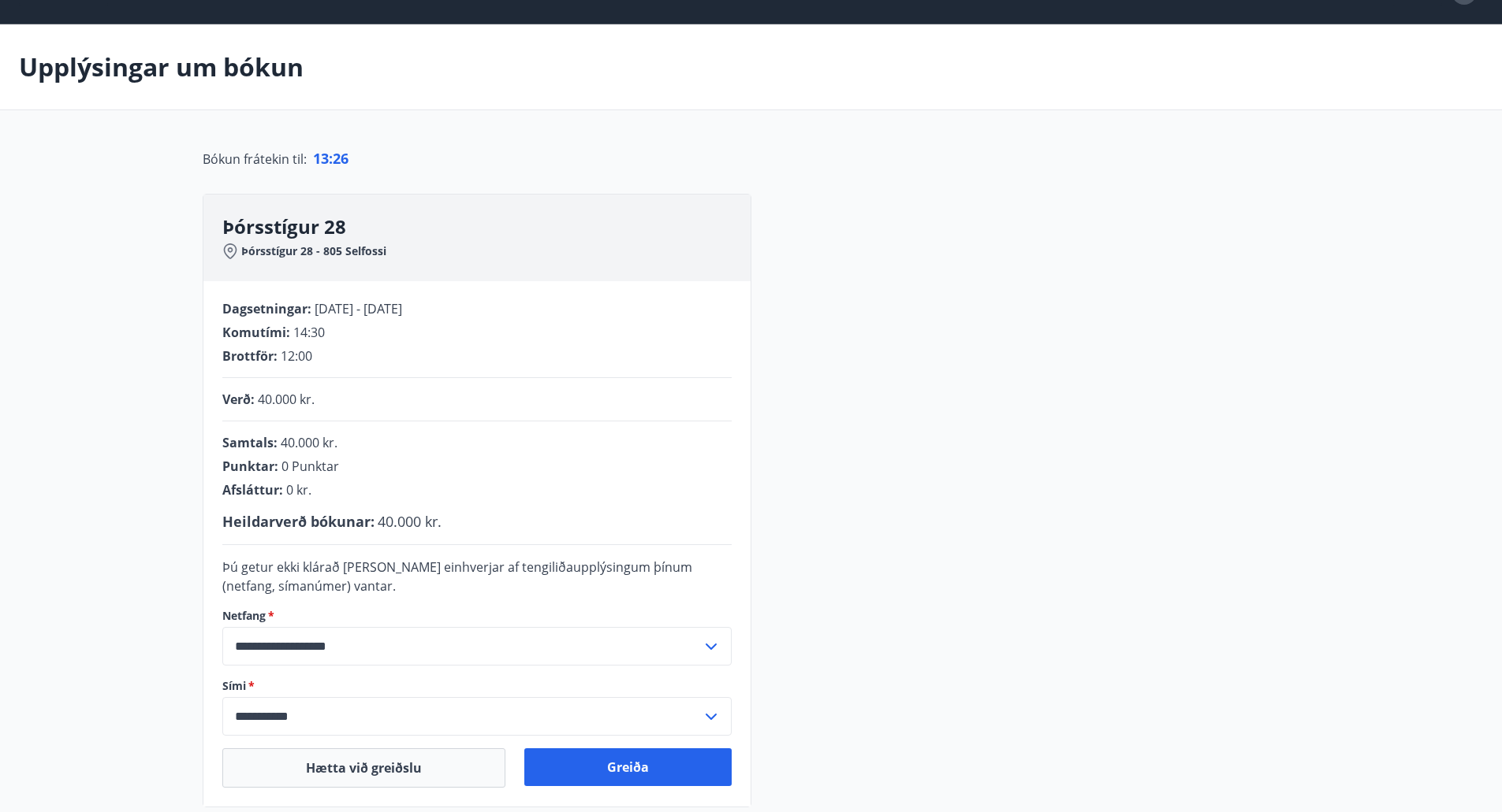
scroll to position [157, 0]
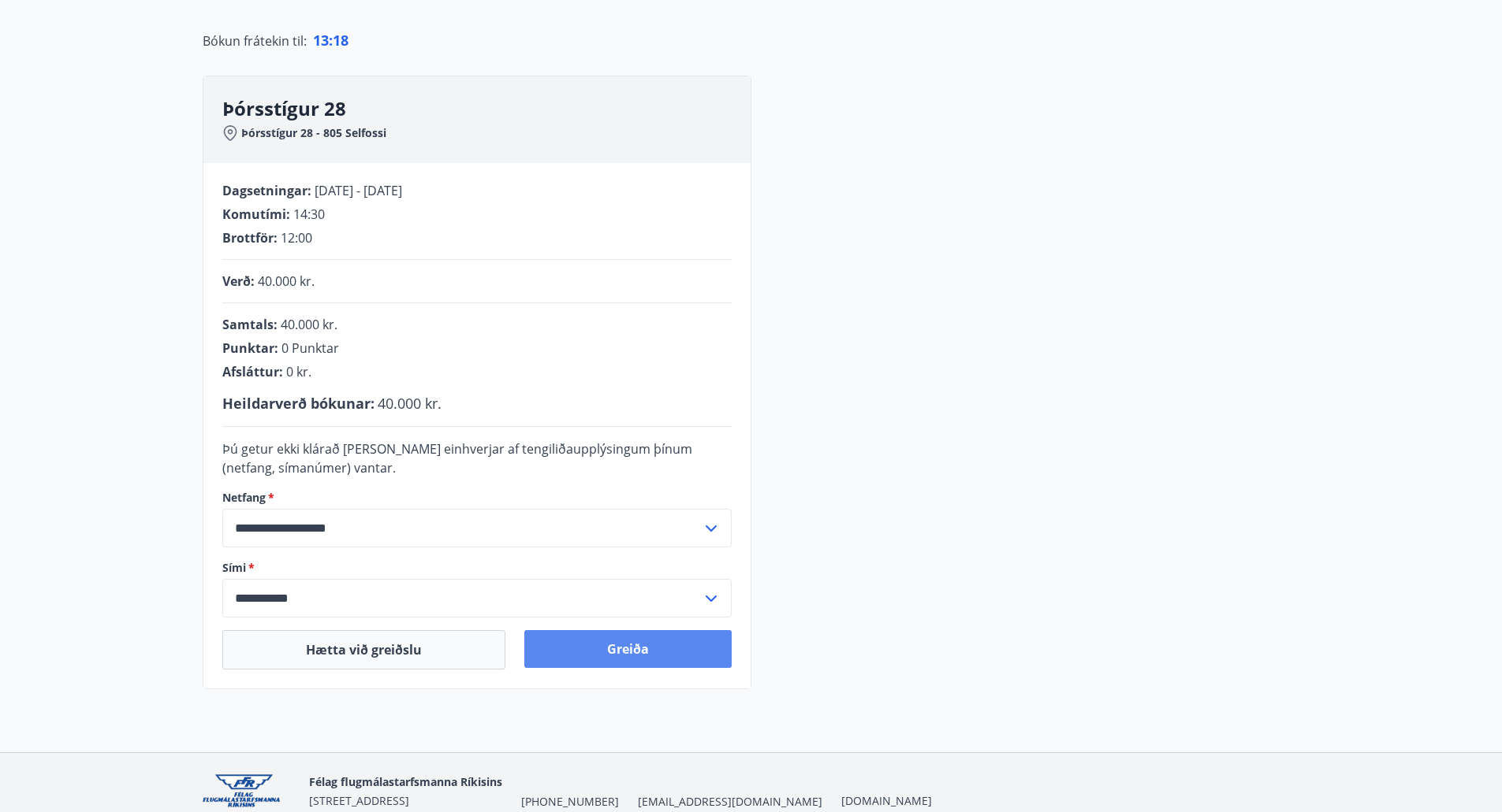
click at [619, 649] on button "Greiða" at bounding box center [628, 649] width 208 height 38
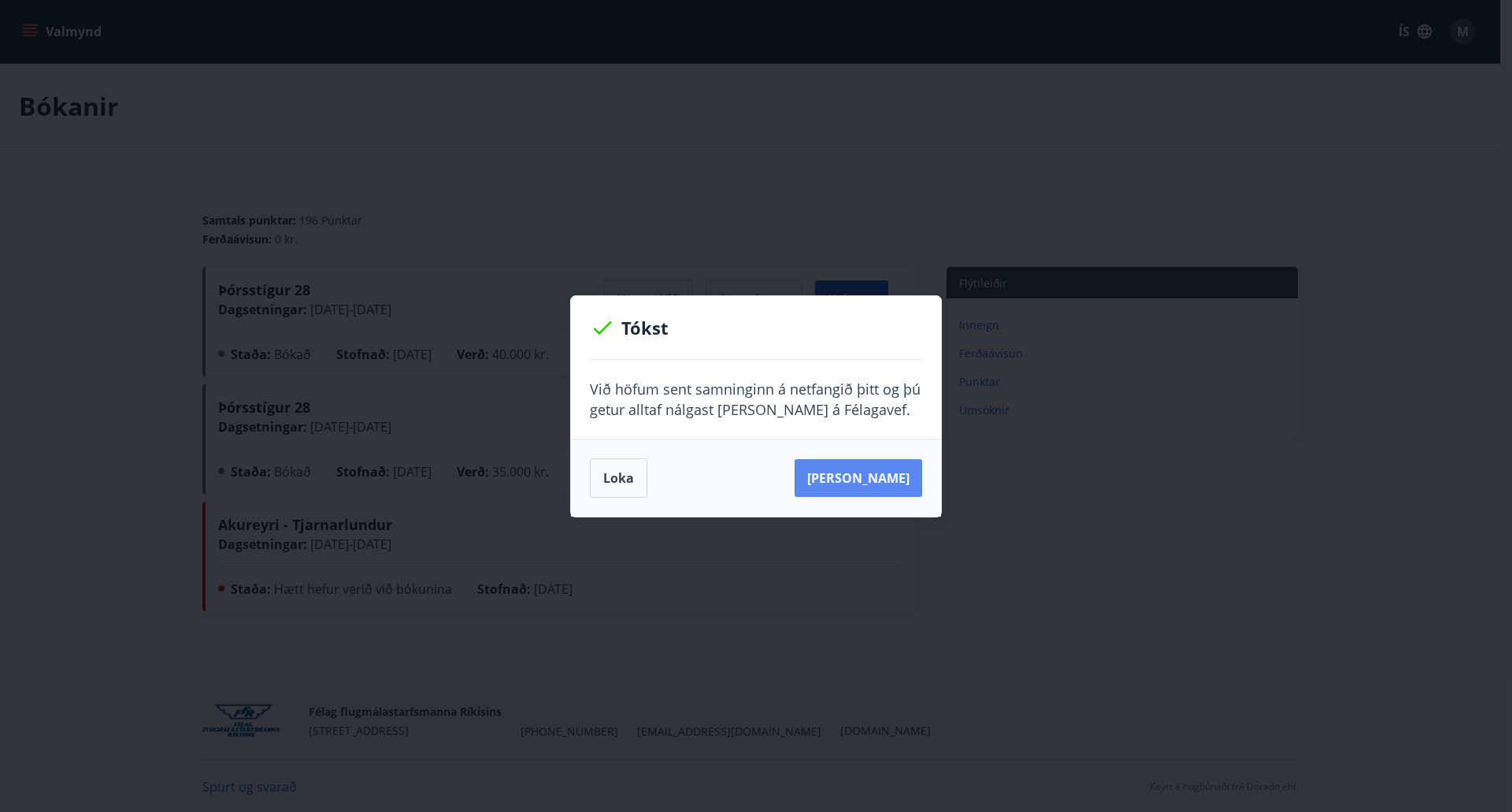
click at [870, 480] on button "Sjá samning" at bounding box center [858, 478] width 127 height 38
click at [611, 484] on button "Loka" at bounding box center [618, 478] width 57 height 40
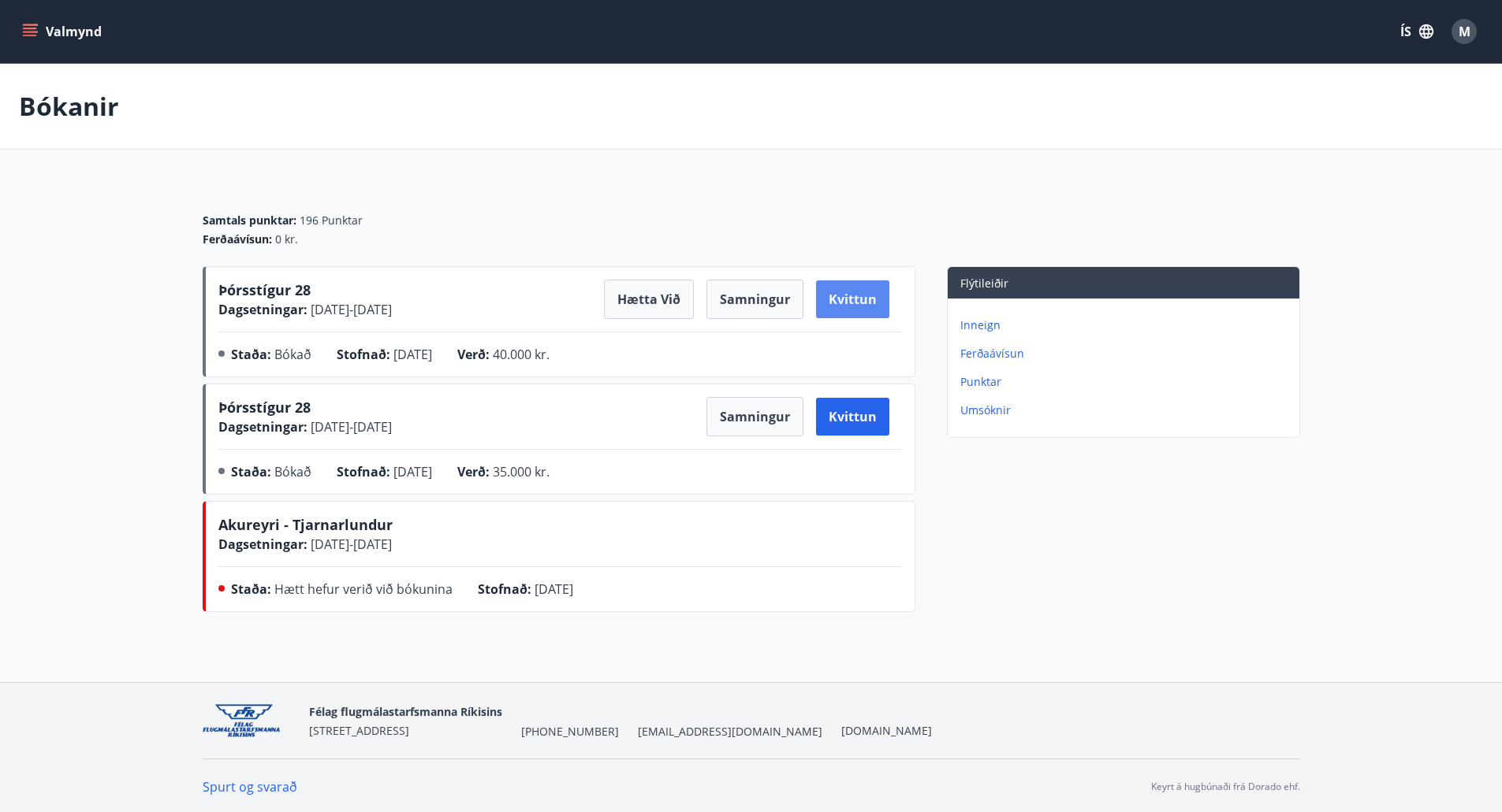
click at [850, 302] on button "Kvittun" at bounding box center [852, 299] width 73 height 38
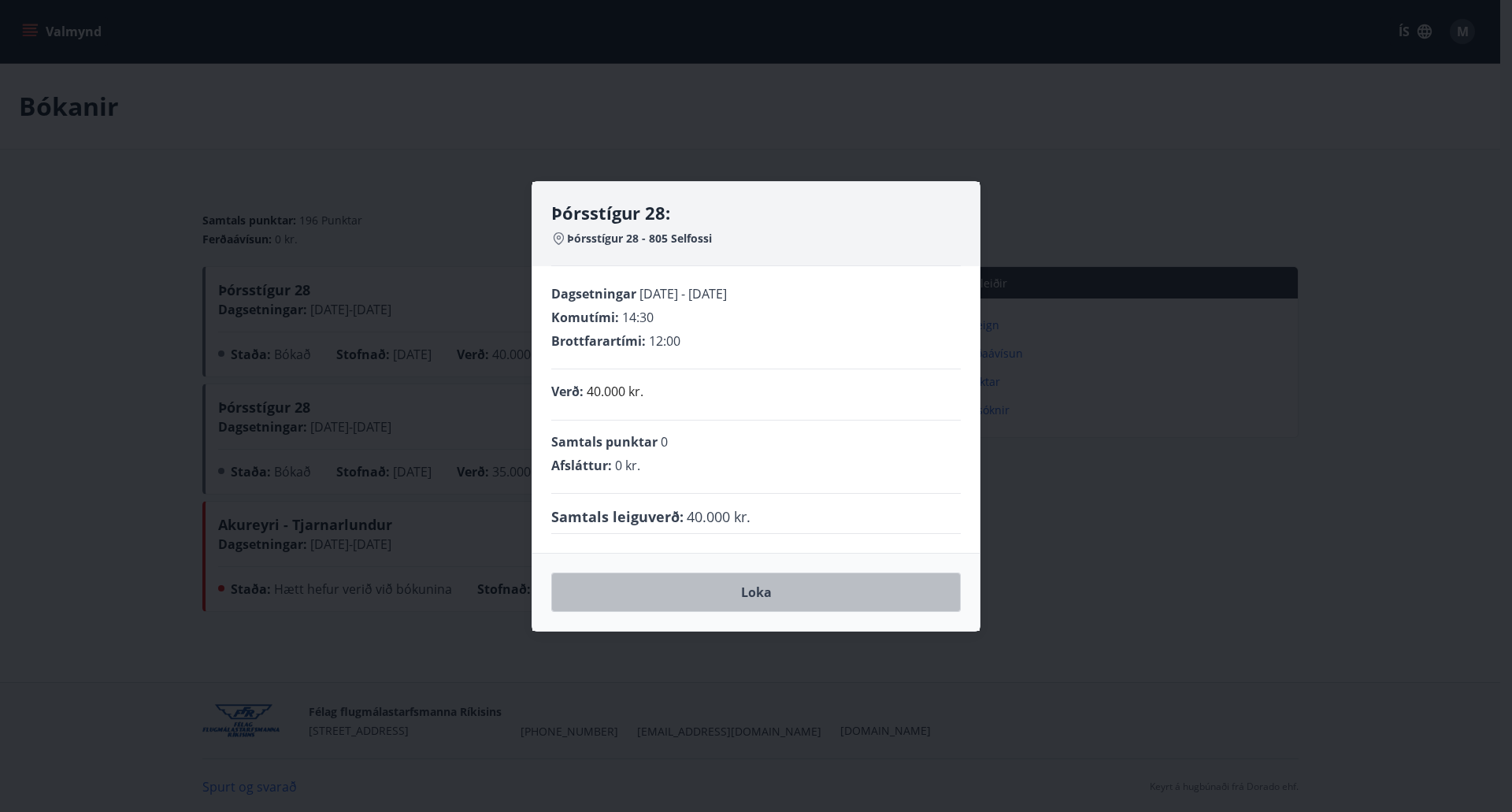
click at [759, 599] on button "Loka" at bounding box center [756, 592] width 410 height 40
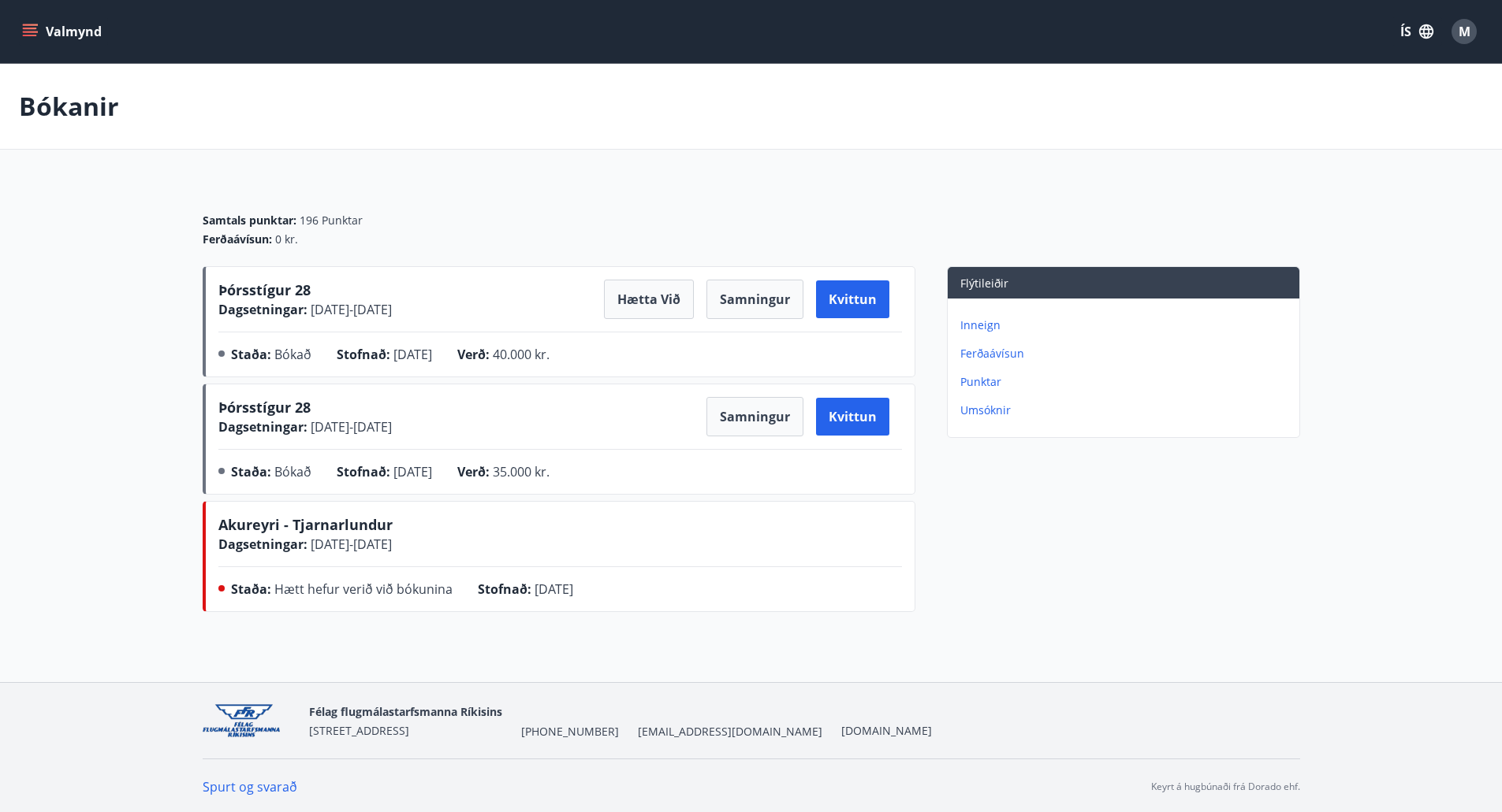
click at [32, 28] on icon "menu" at bounding box center [30, 28] width 14 height 2
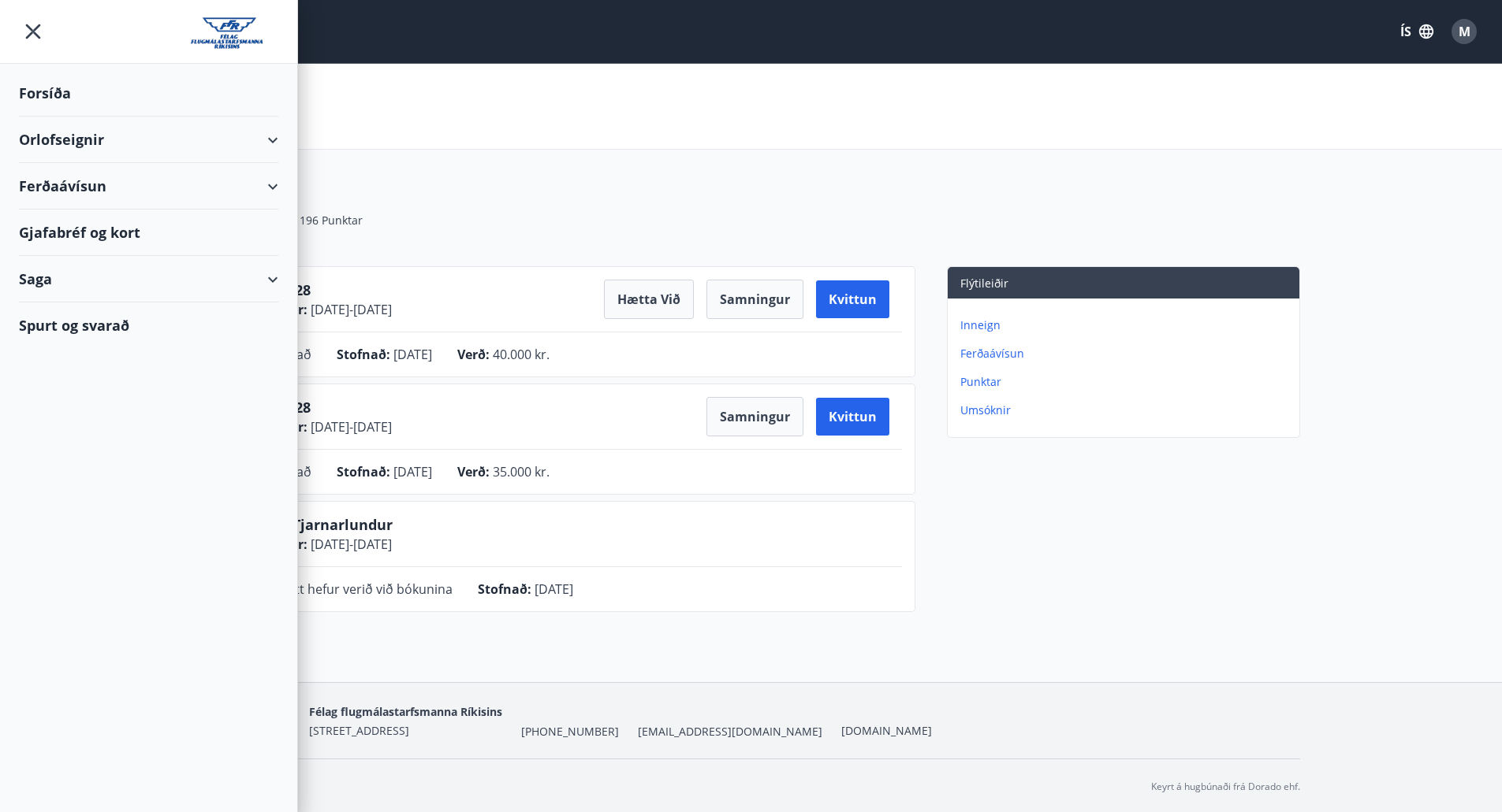
click at [65, 147] on div "Orlofseignir" at bounding box center [148, 140] width 259 height 47
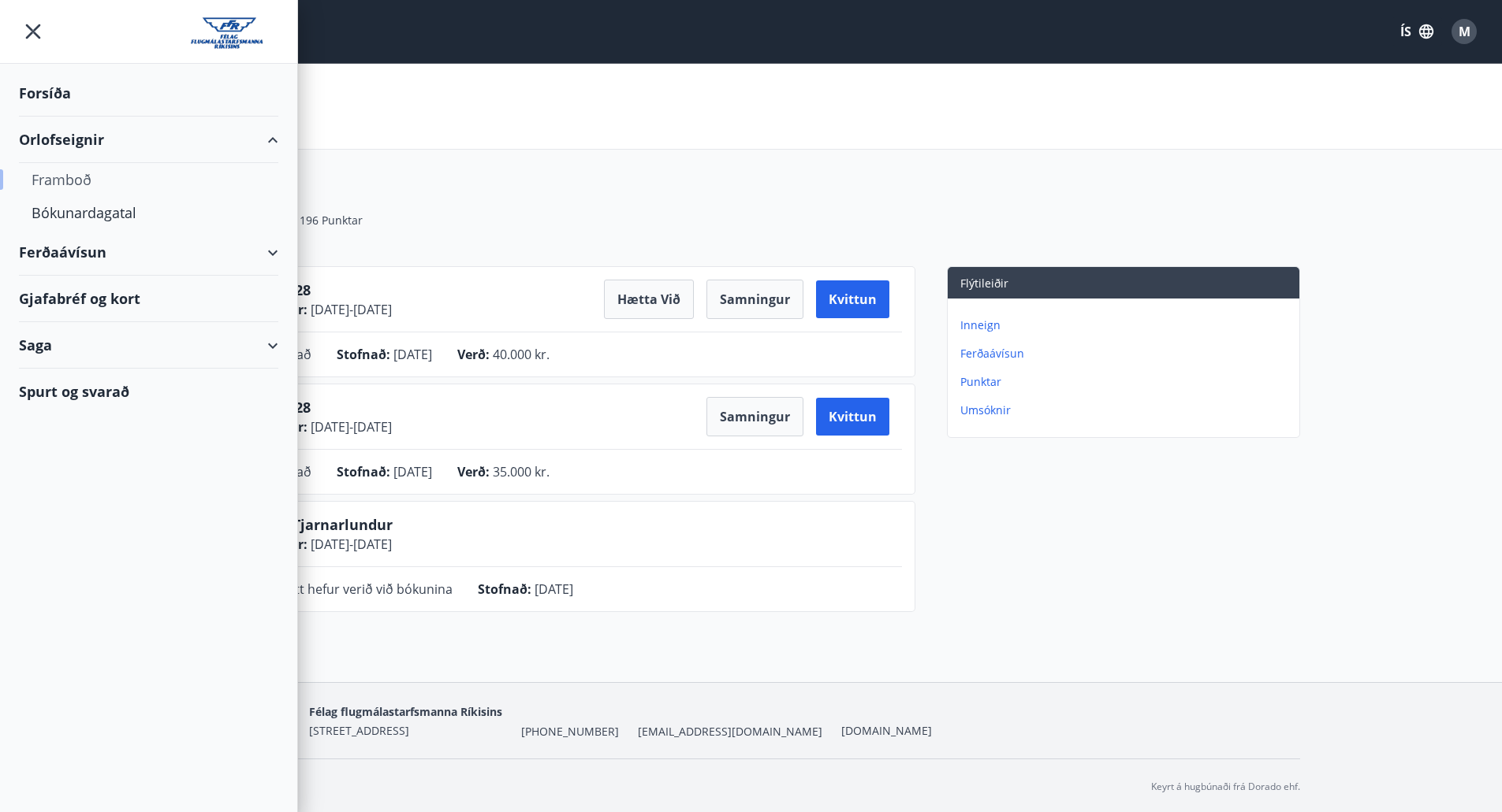
click at [66, 184] on div "Framboð" at bounding box center [149, 179] width 234 height 33
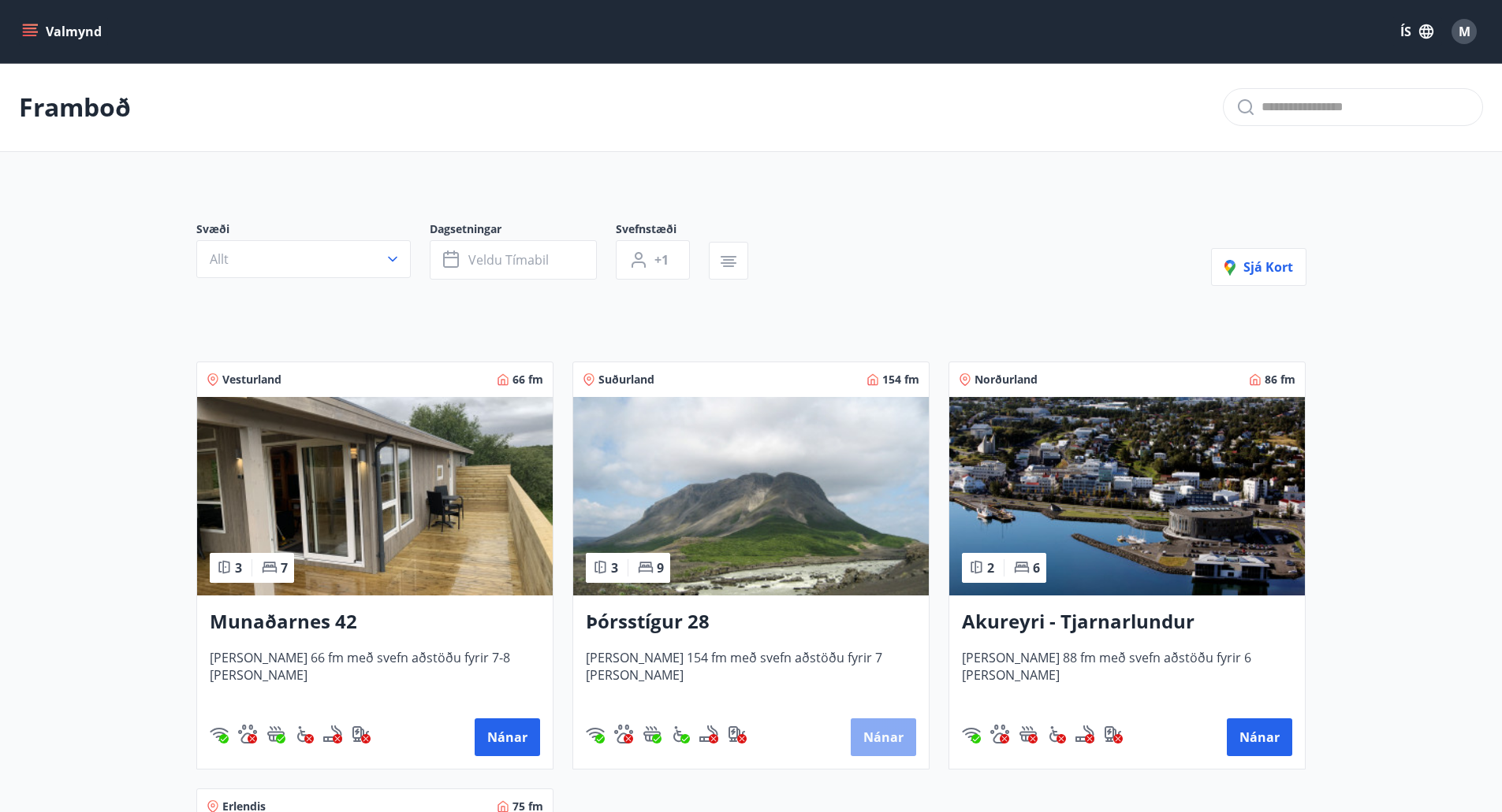
click at [885, 732] on button "Nánar" at bounding box center [883, 737] width 65 height 38
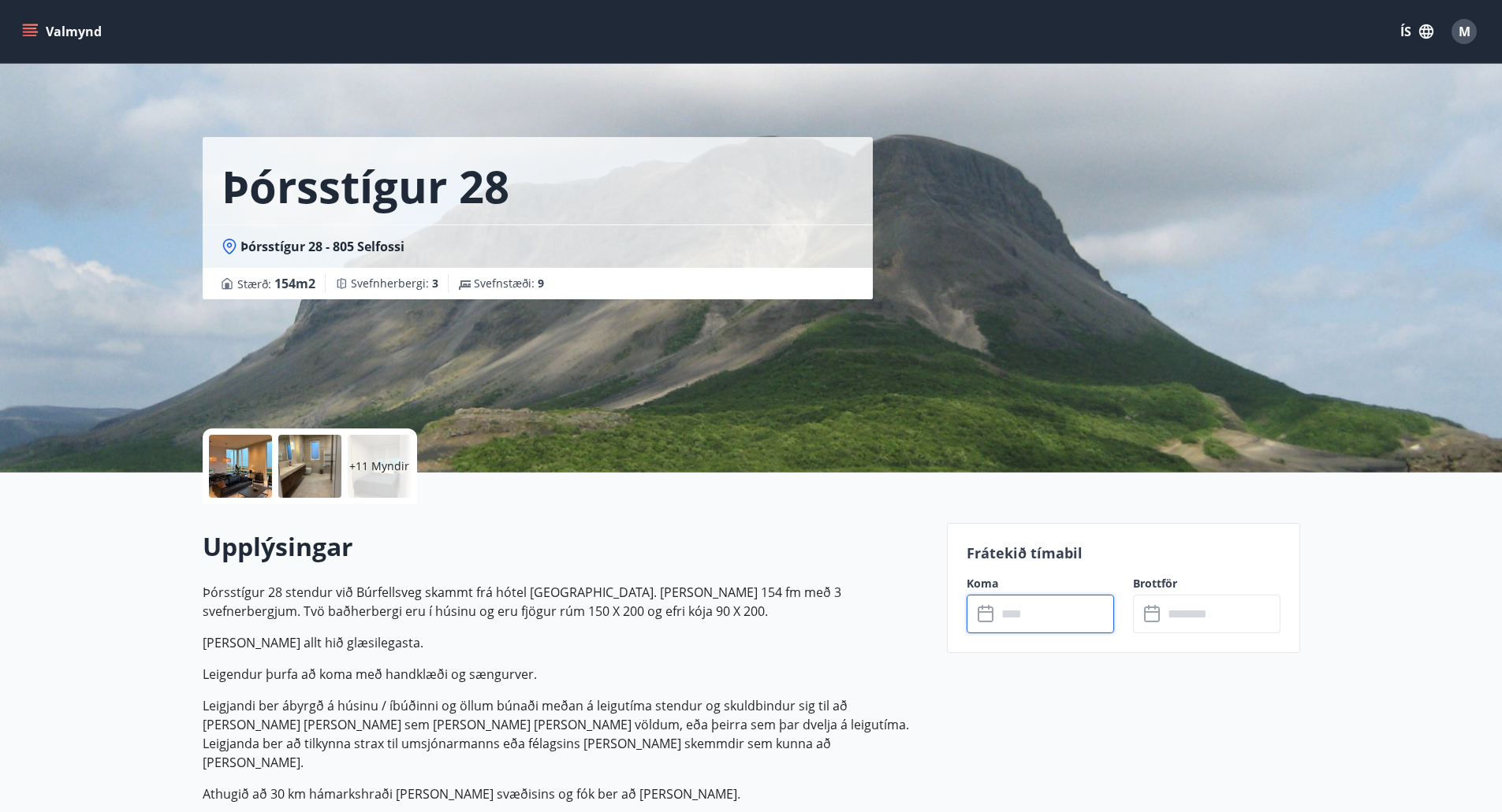
click at [1024, 623] on input "text" at bounding box center [1055, 614] width 118 height 39
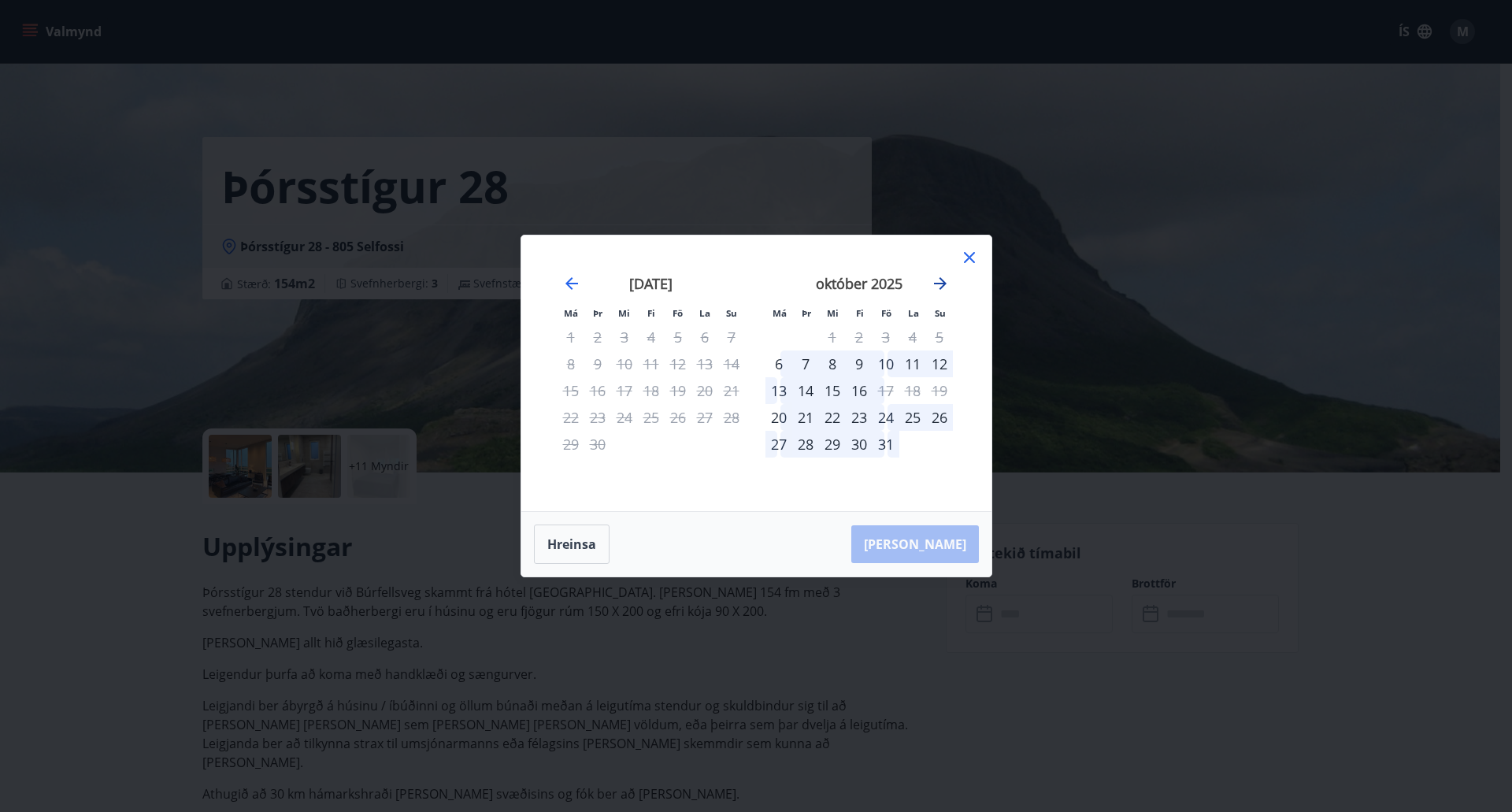
click at [948, 285] on icon "Move forward to switch to the next month." at bounding box center [940, 283] width 19 height 19
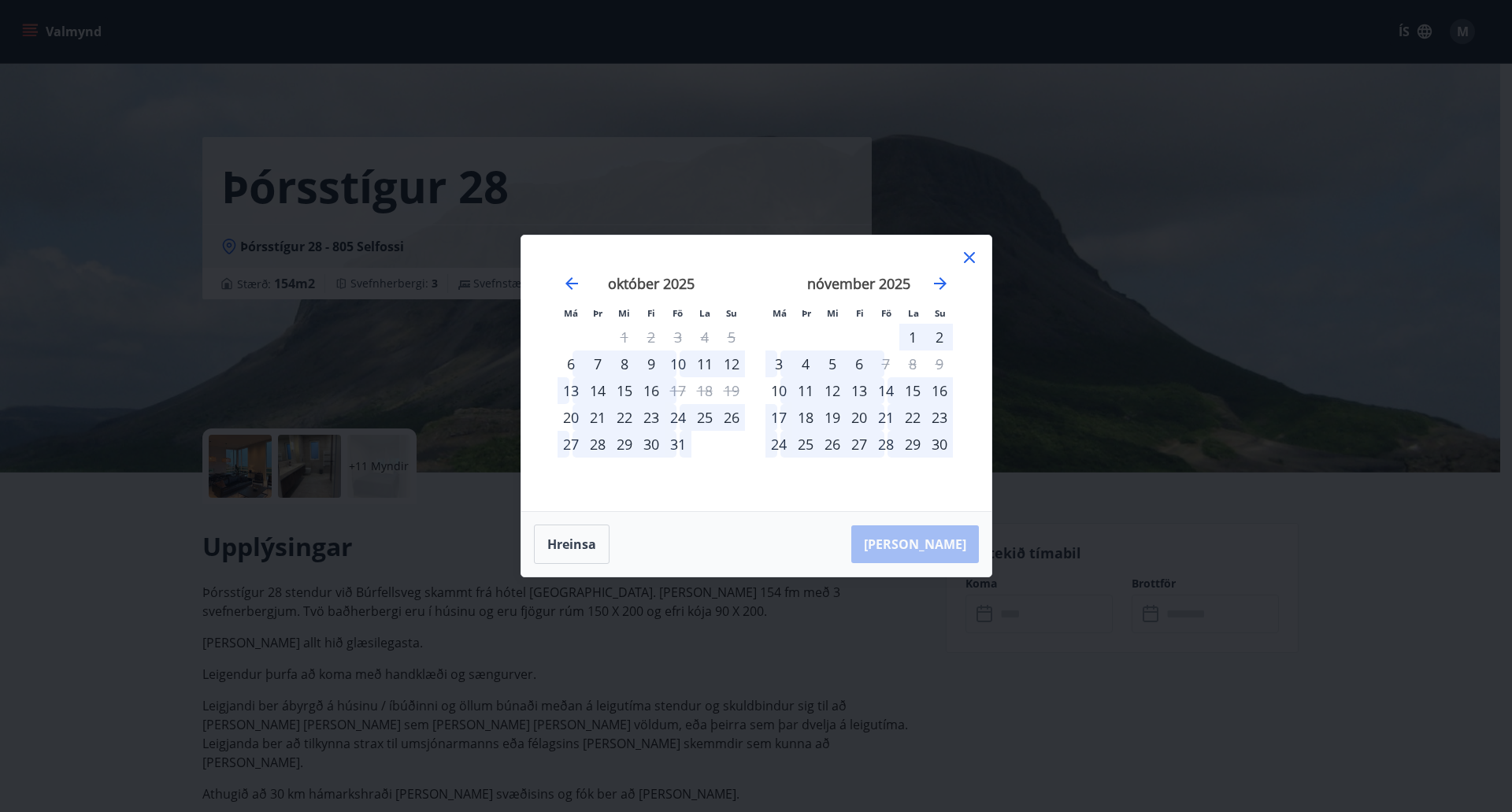
drag, startPoint x: 970, startPoint y: 261, endPoint x: 565, endPoint y: 175, distance: 414.0
click at [970, 260] on icon at bounding box center [969, 257] width 19 height 19
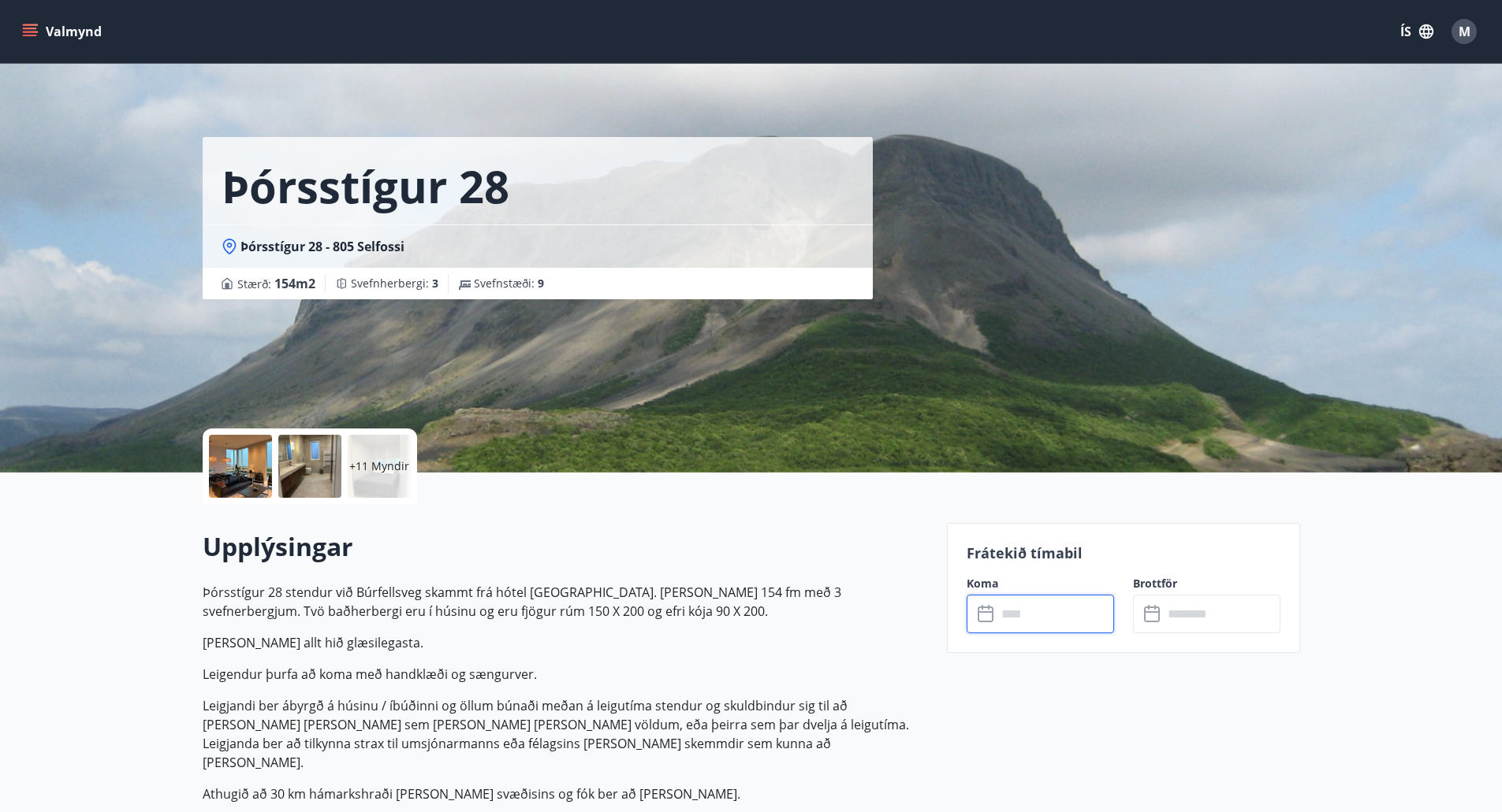
click at [1013, 614] on input "text" at bounding box center [1055, 614] width 118 height 39
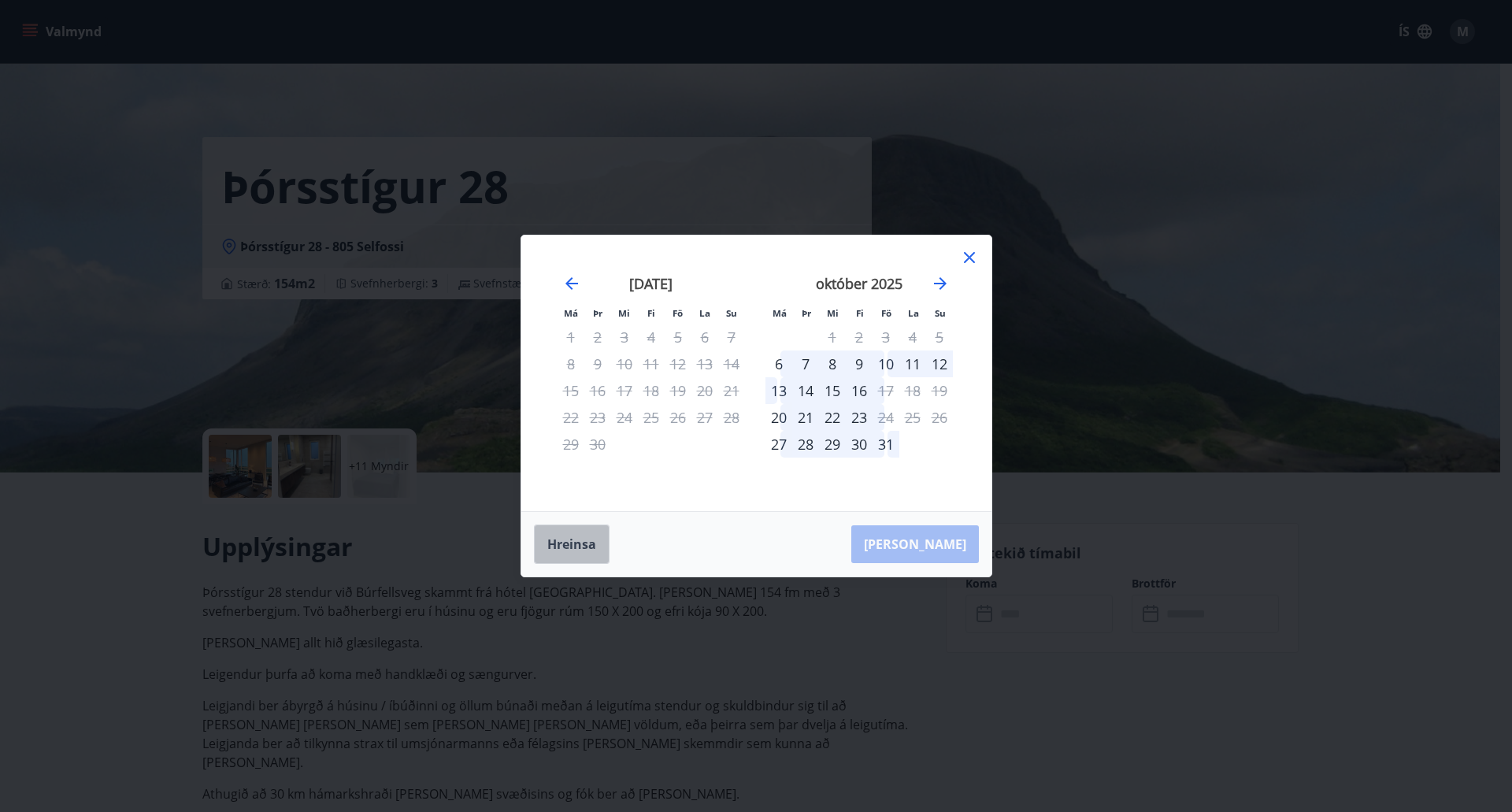
click at [585, 535] on button "Hreinsa" at bounding box center [572, 544] width 76 height 40
click at [543, 553] on button "Hreinsa" at bounding box center [572, 544] width 76 height 40
click at [967, 260] on icon at bounding box center [970, 257] width 11 height 11
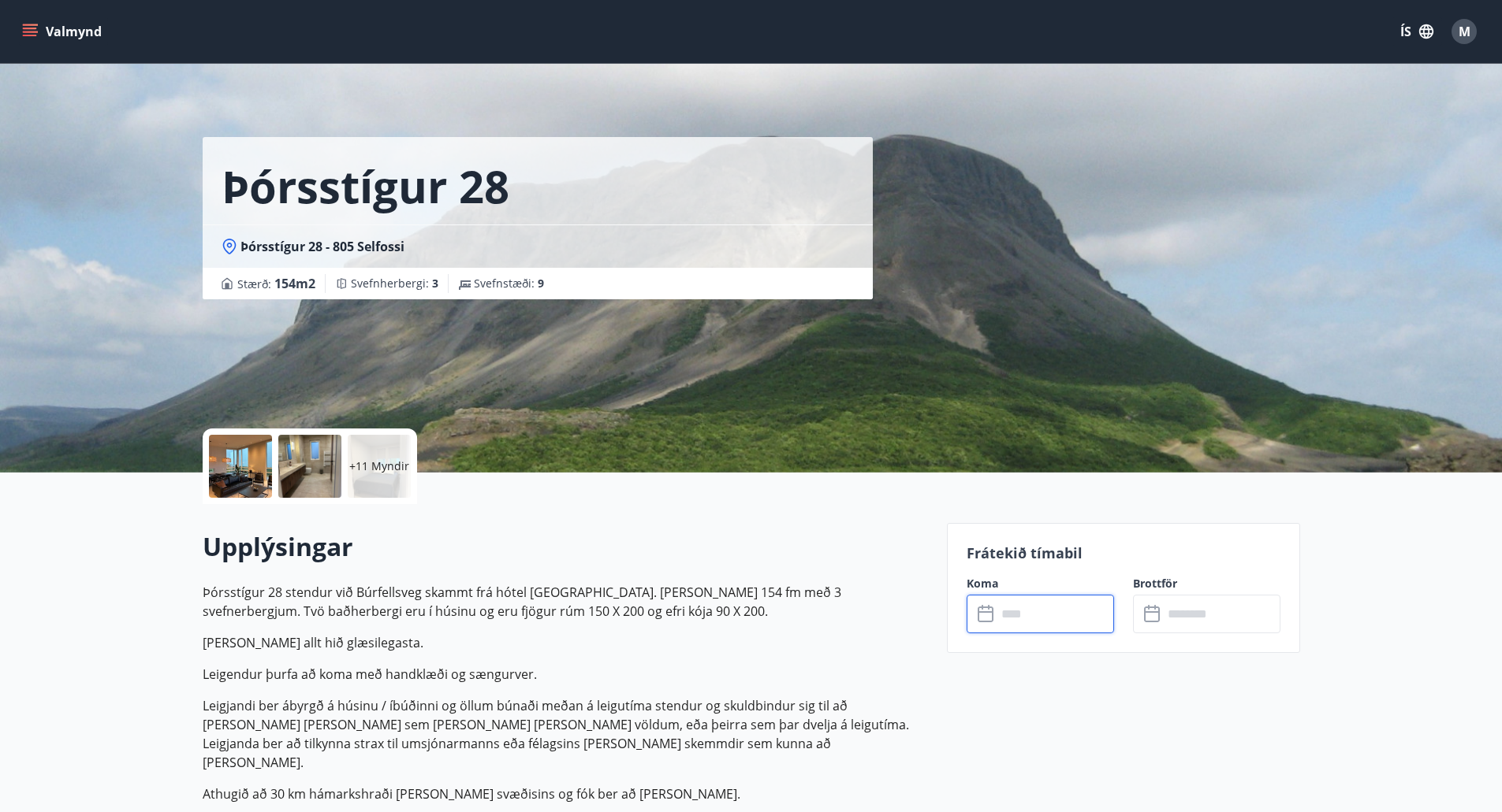
click at [1025, 618] on input "text" at bounding box center [1055, 614] width 118 height 39
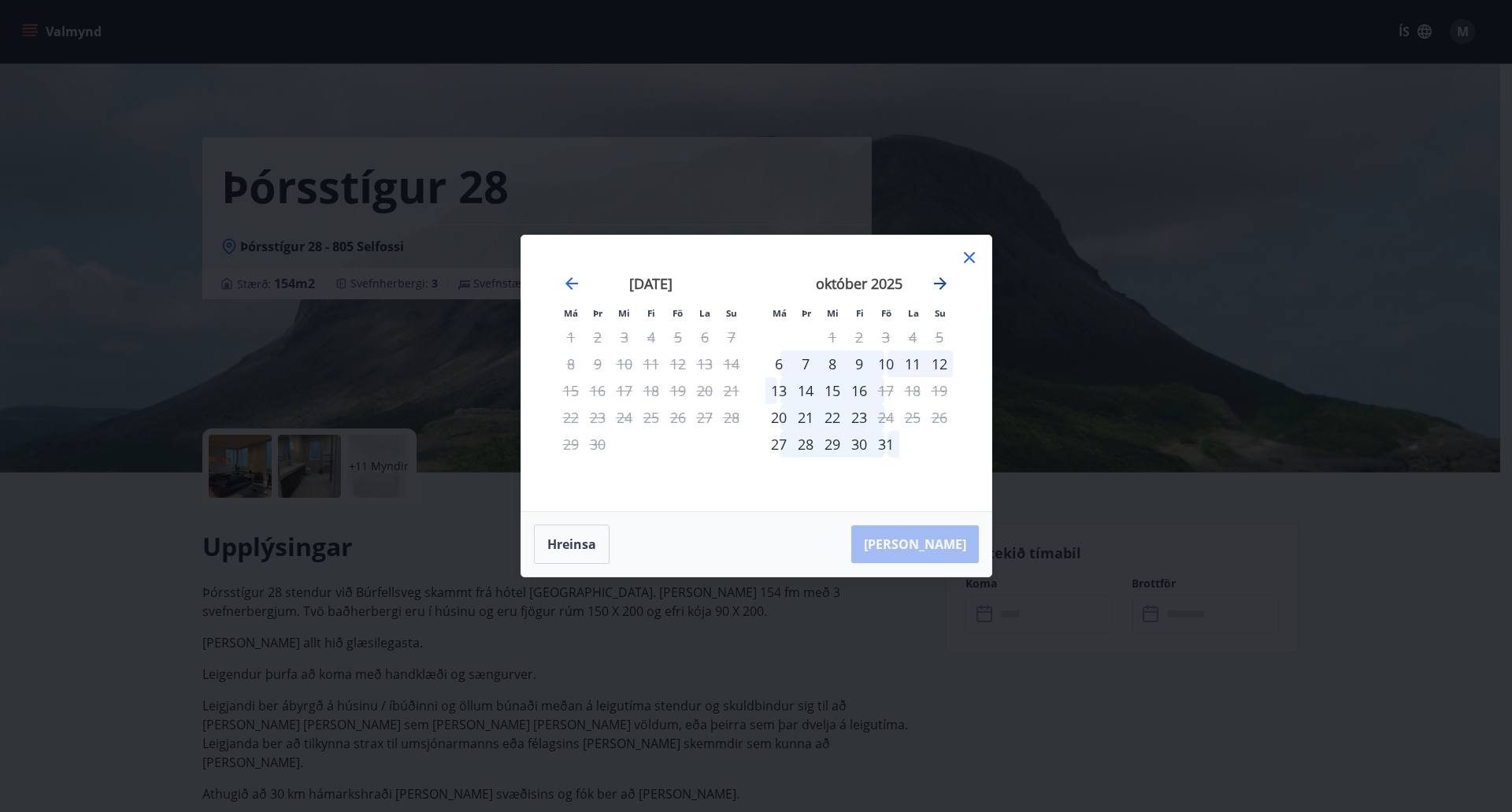
click at [942, 284] on icon "Move forward to switch to the next month." at bounding box center [941, 284] width 12 height 12
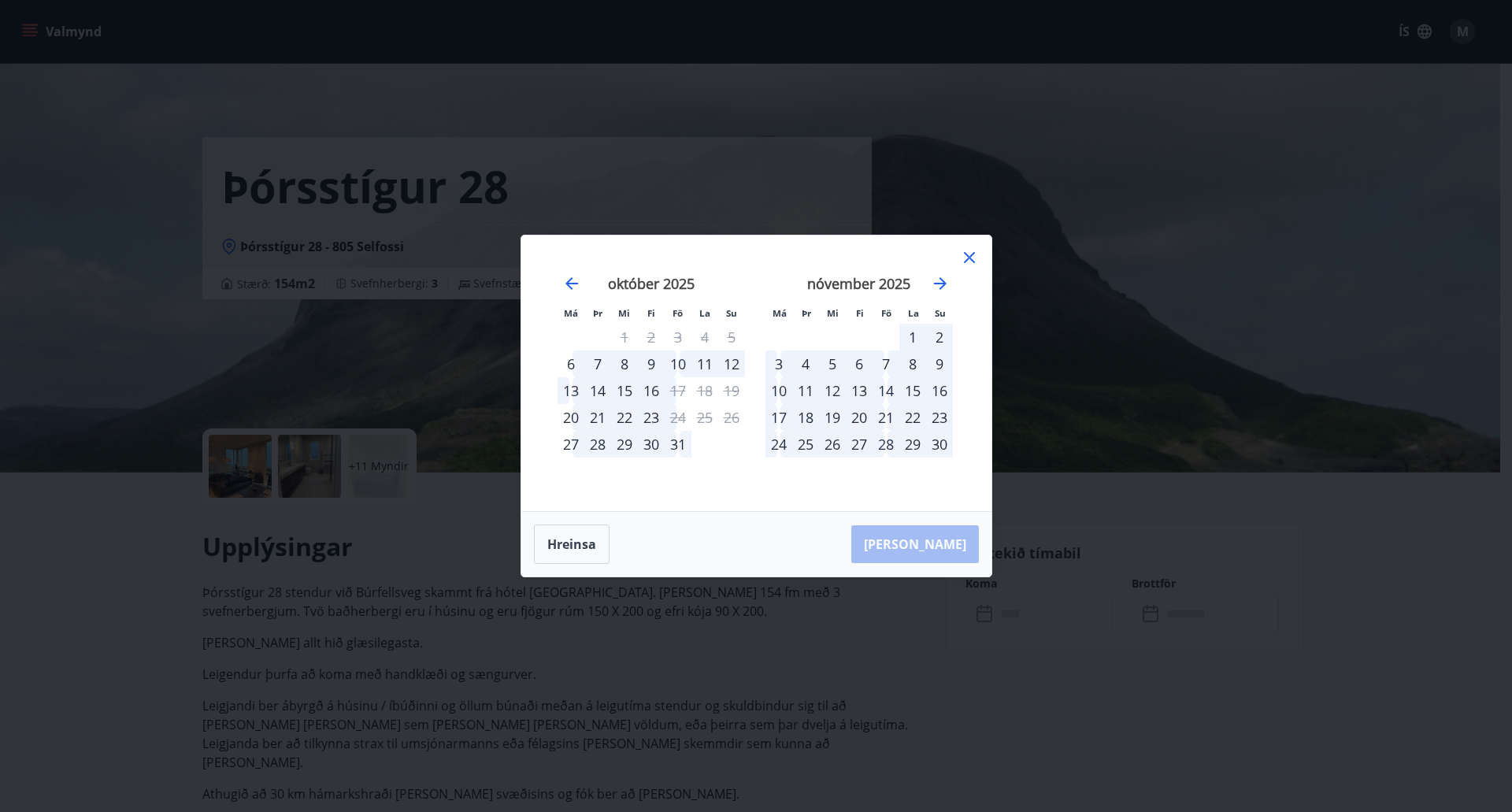
click at [964, 256] on icon at bounding box center [969, 257] width 19 height 19
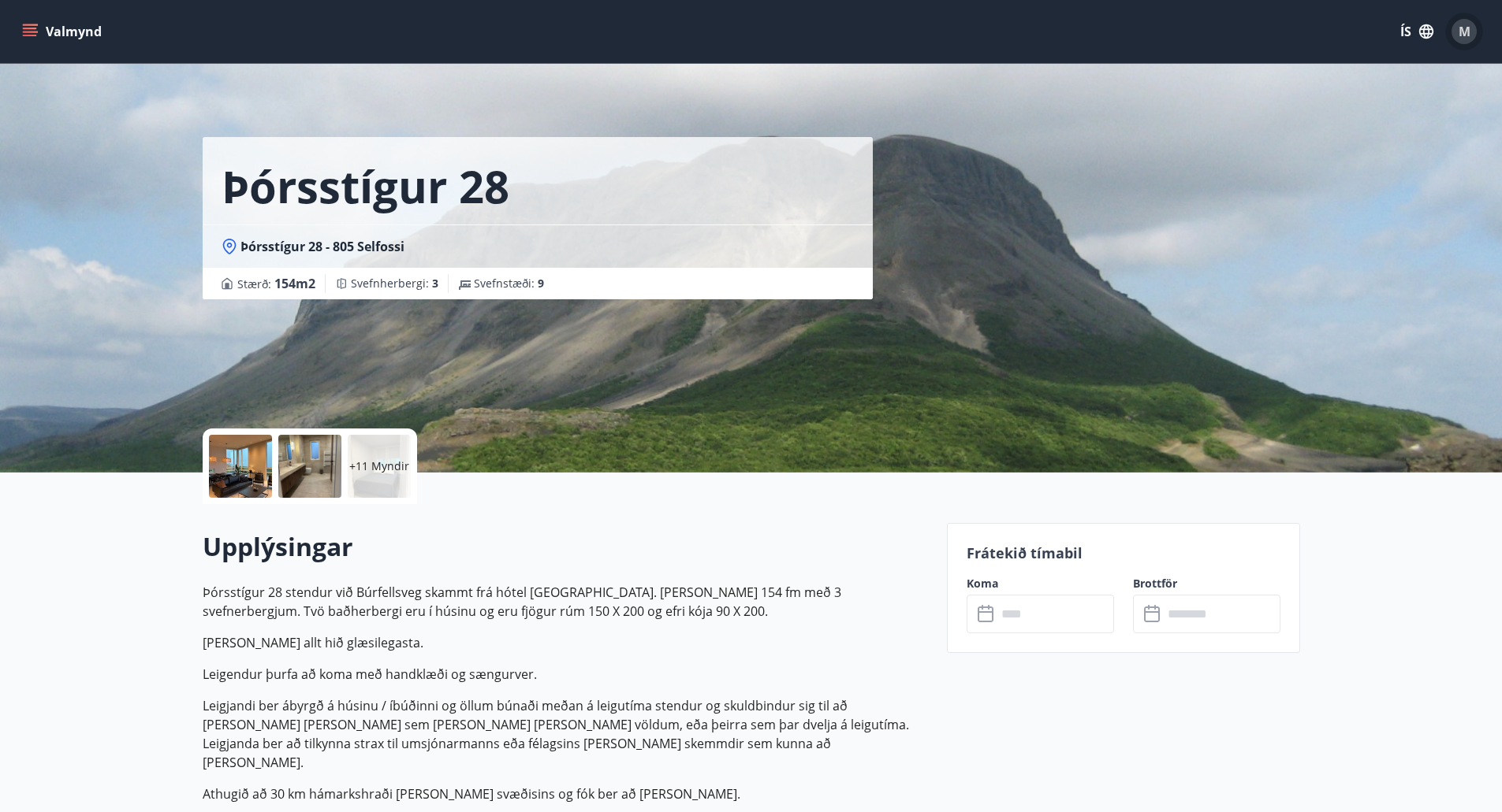
click at [1468, 26] on span "M" at bounding box center [1464, 32] width 11 height 18
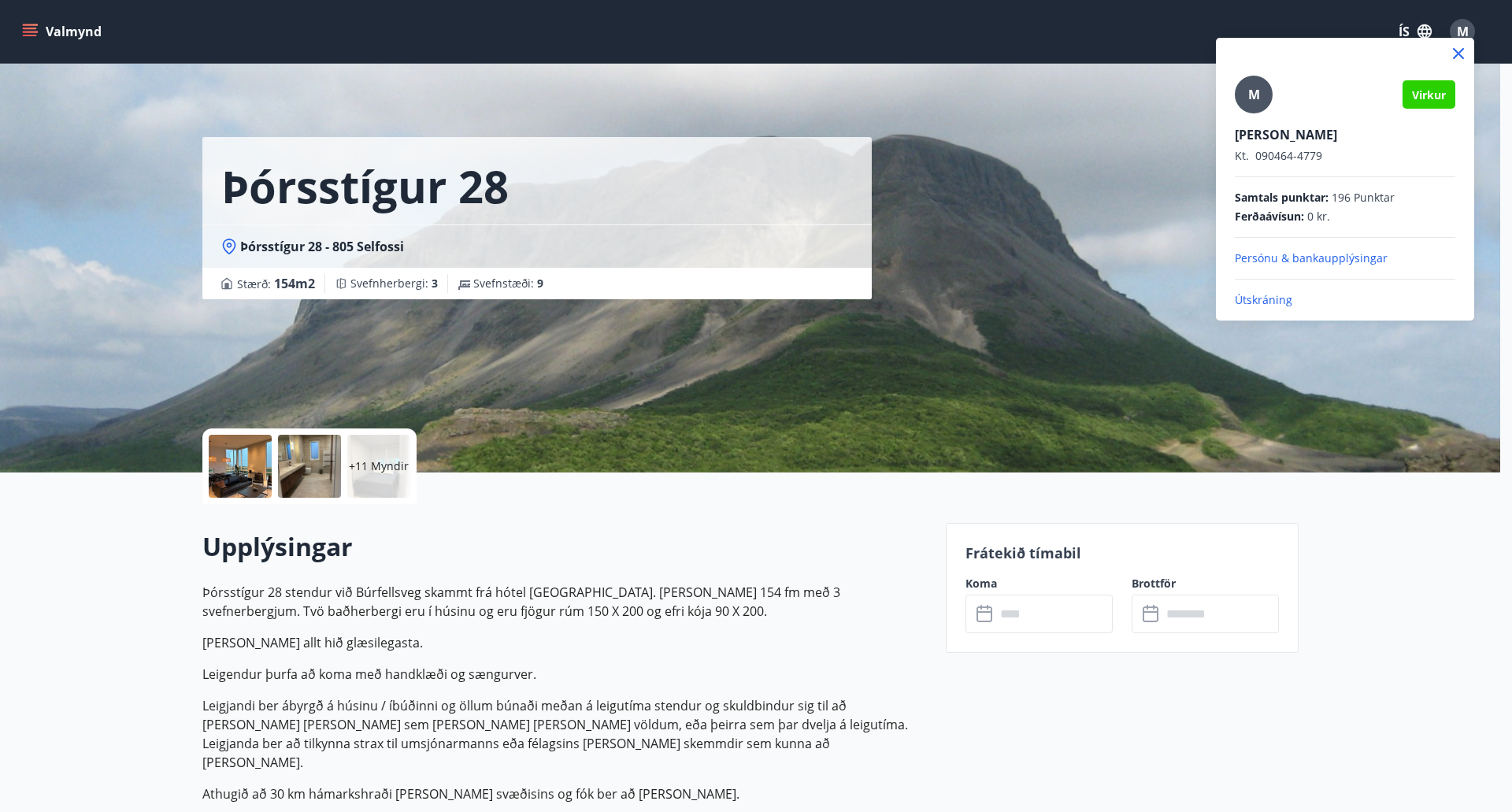
click at [1270, 300] on p "Útskráning" at bounding box center [1345, 300] width 221 height 16
